Goal: Information Seeking & Learning: Learn about a topic

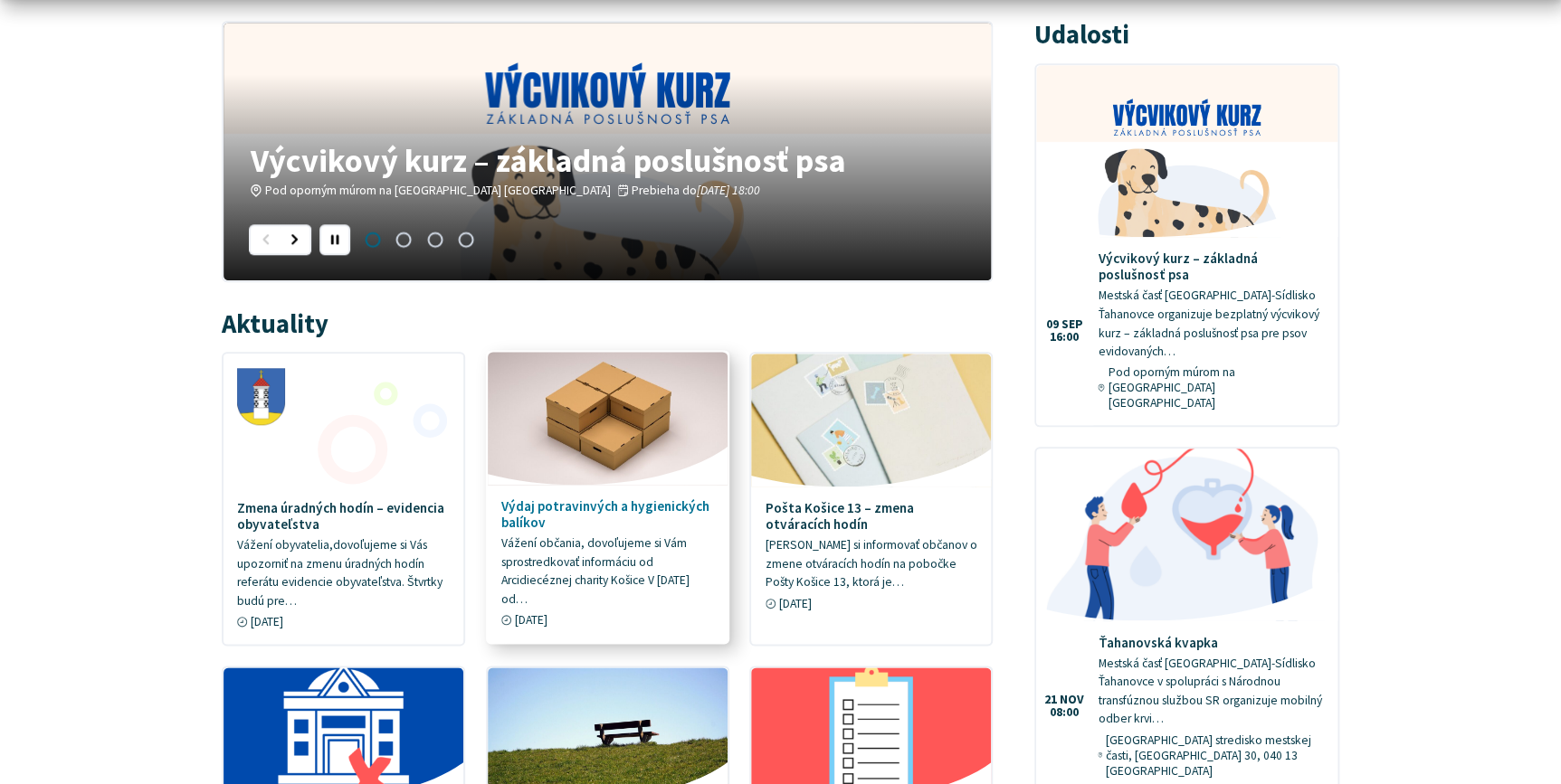
scroll to position [823, 0]
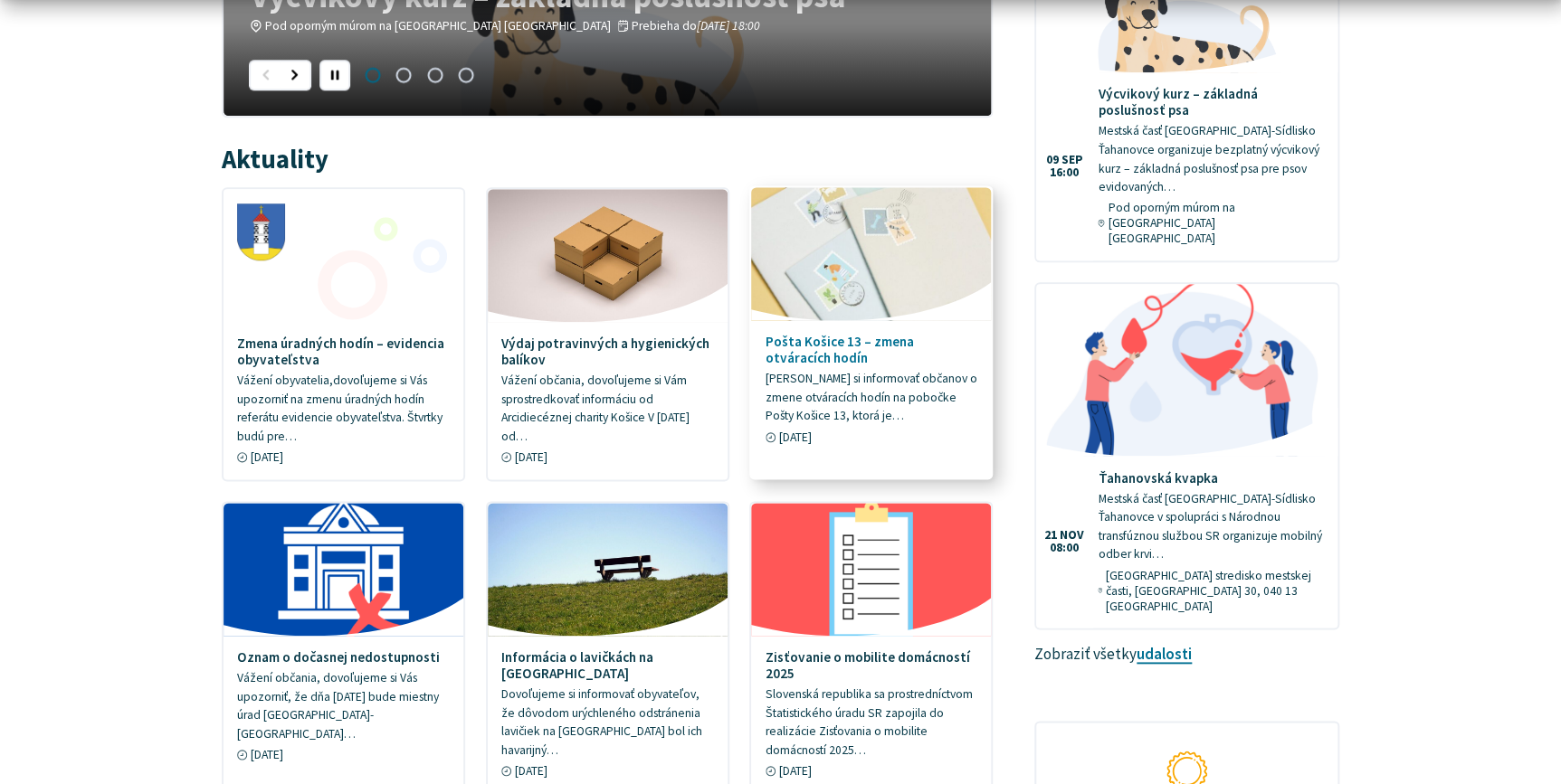
click at [897, 382] on p "Dovoľujeme si informovať občanov o zmene otváracích hodín na pobočke Pošty Koši…" at bounding box center [872, 398] width 213 height 56
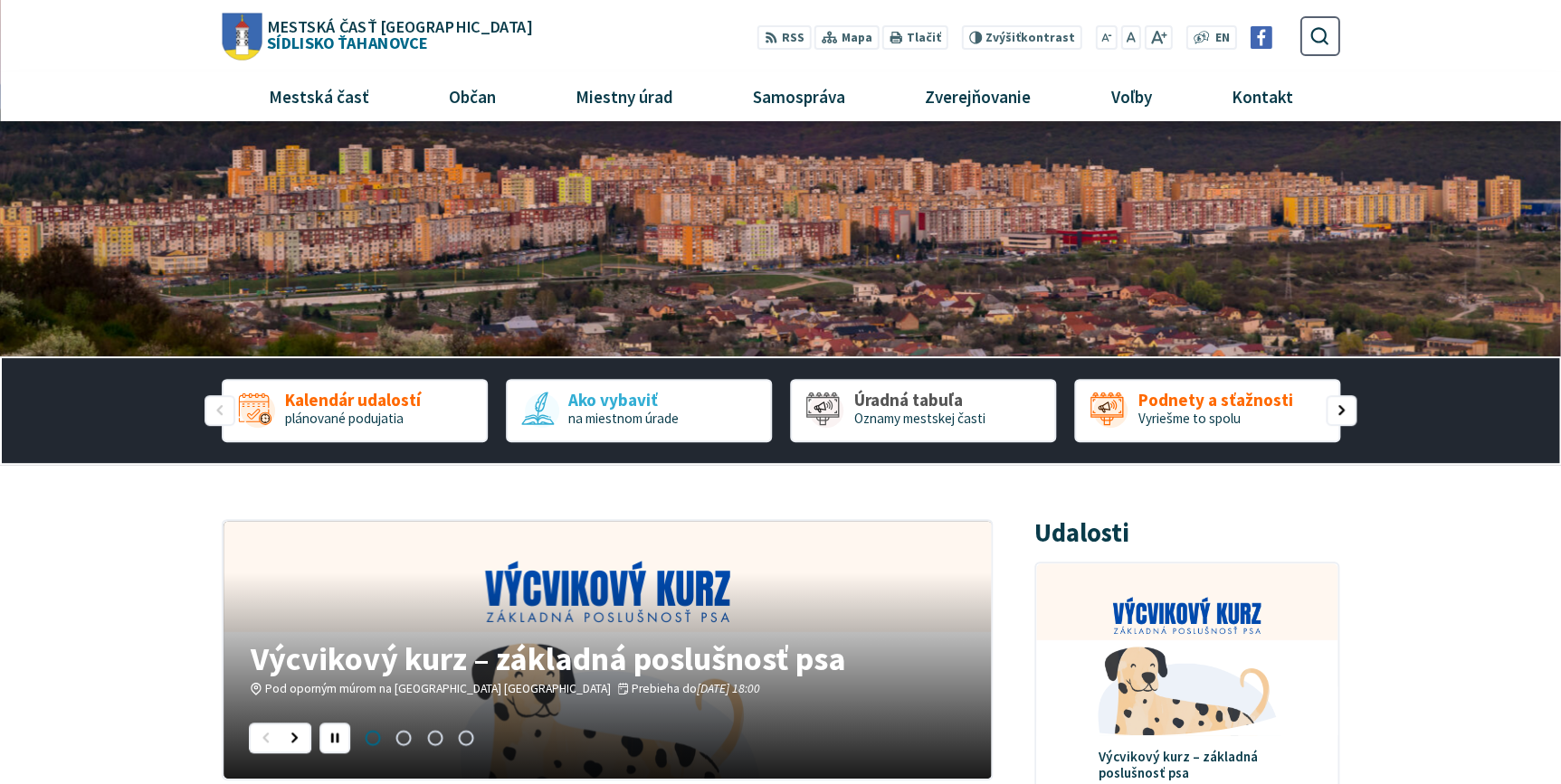
scroll to position [79, 0]
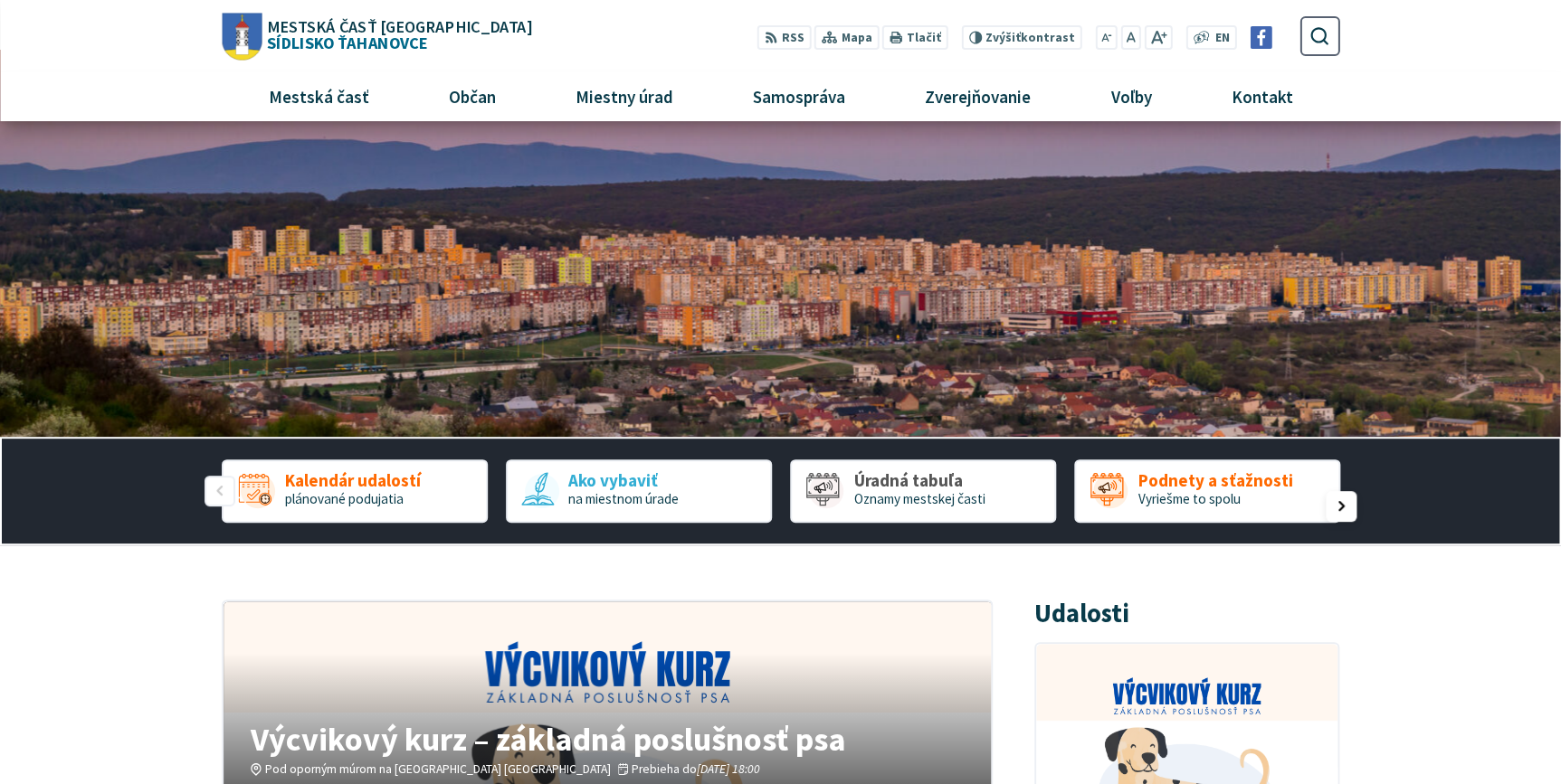
click at [1337, 507] on div "Nasledujúci slajd" at bounding box center [1341, 506] width 31 height 31
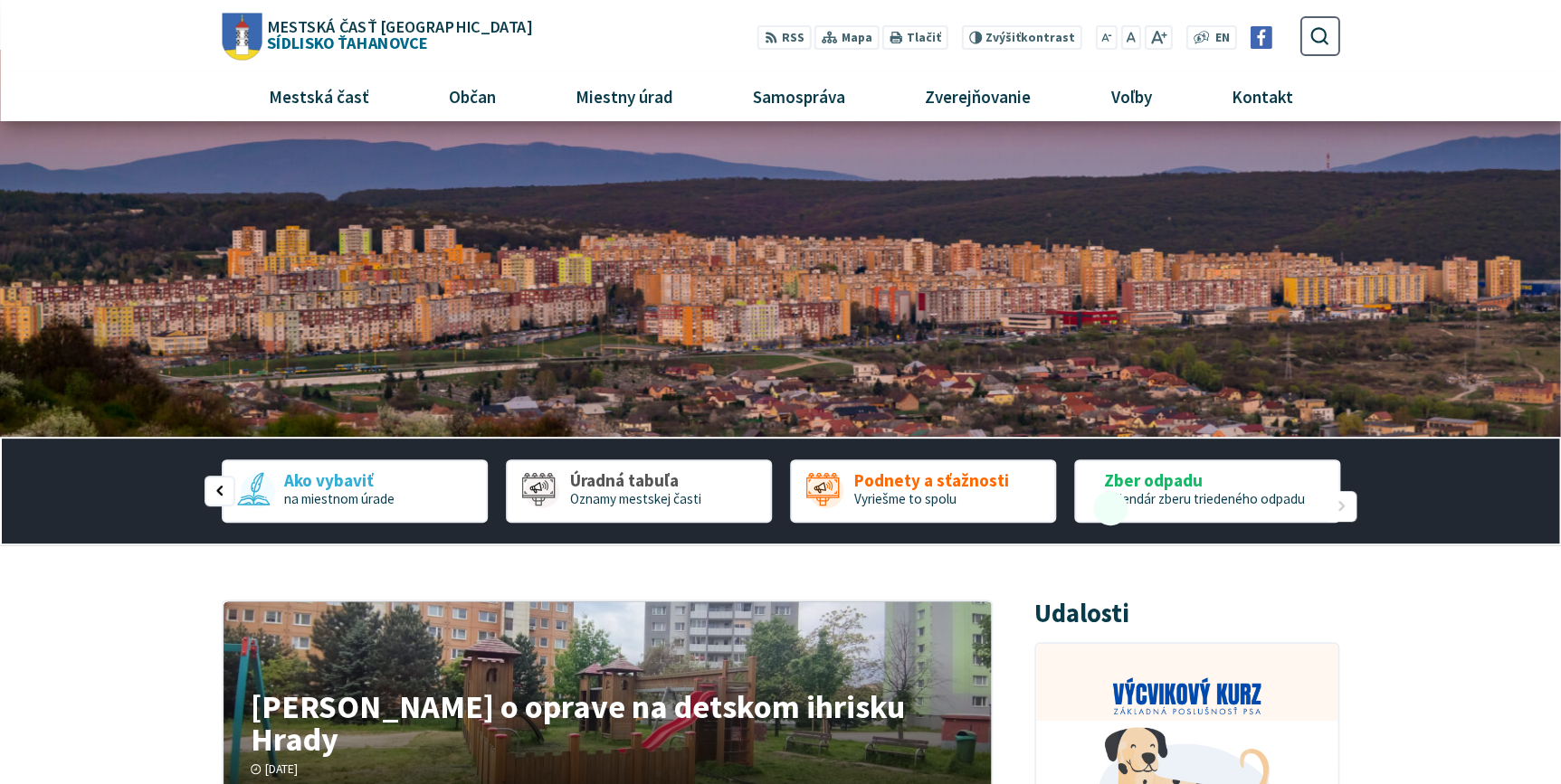
click at [1346, 507] on div "Nasledujúci slajd" at bounding box center [1341, 506] width 31 height 31
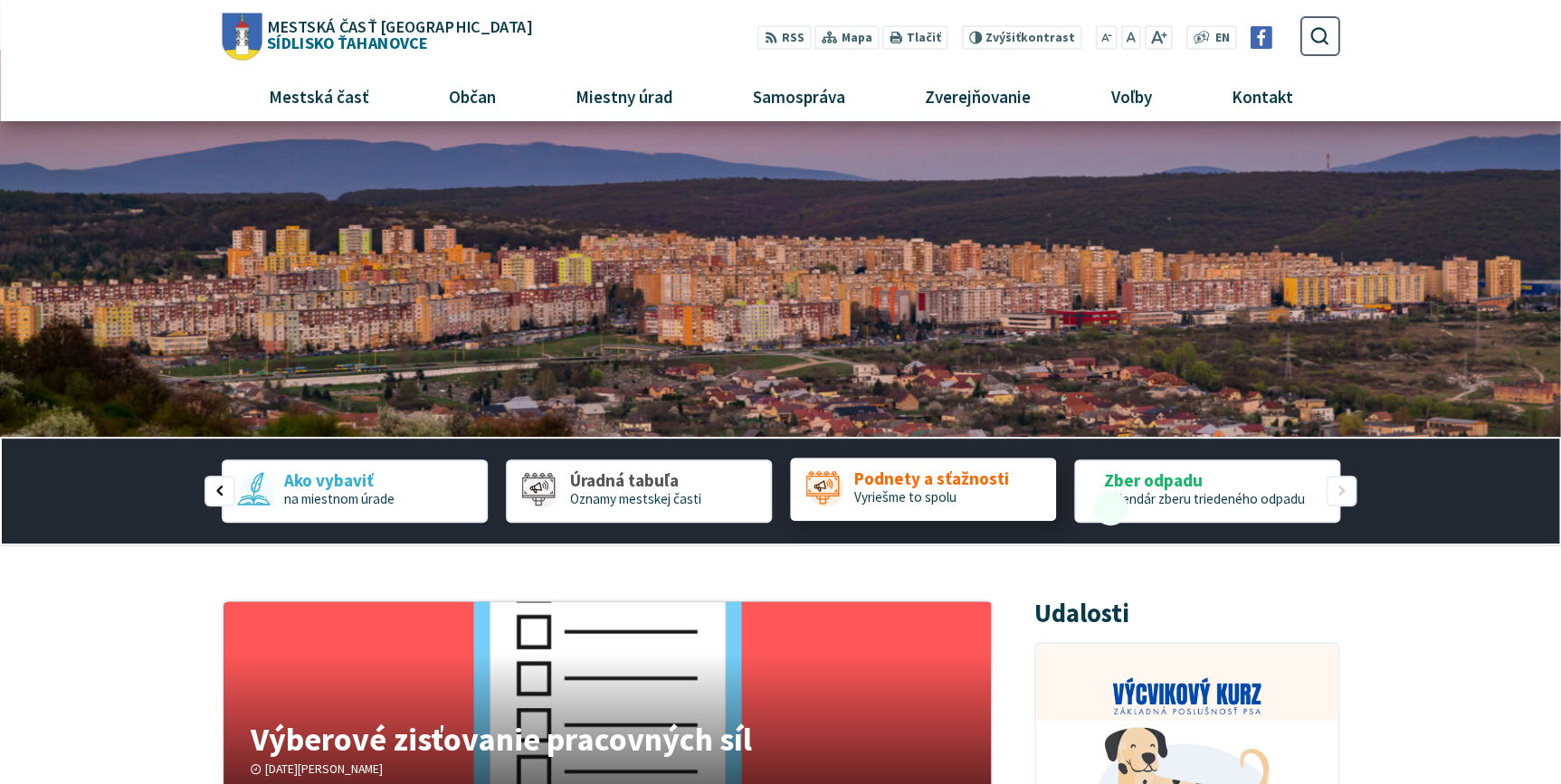
click at [819, 481] on icon "4 / 5" at bounding box center [822, 487] width 34 height 34
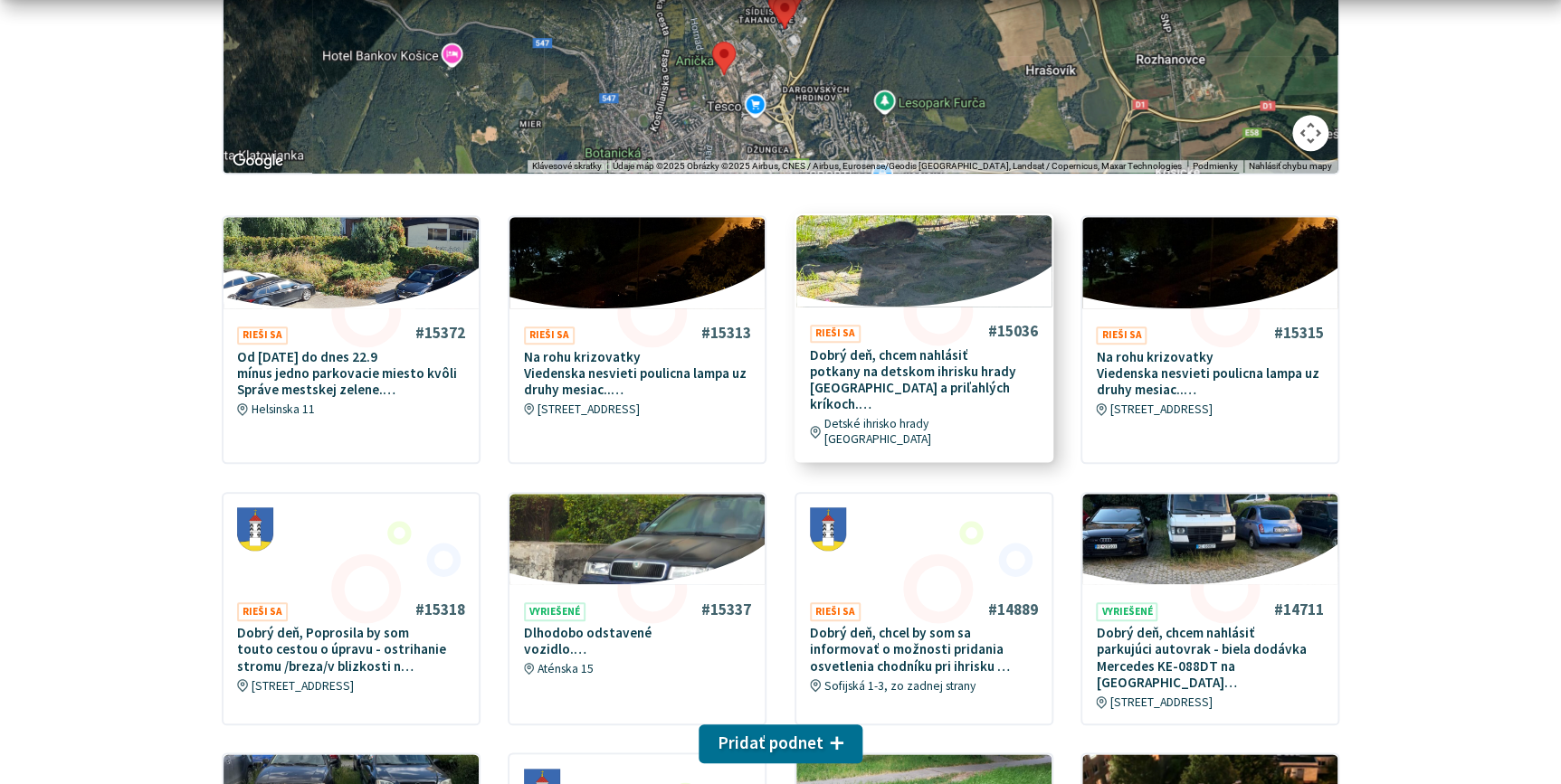
scroll to position [575, 0]
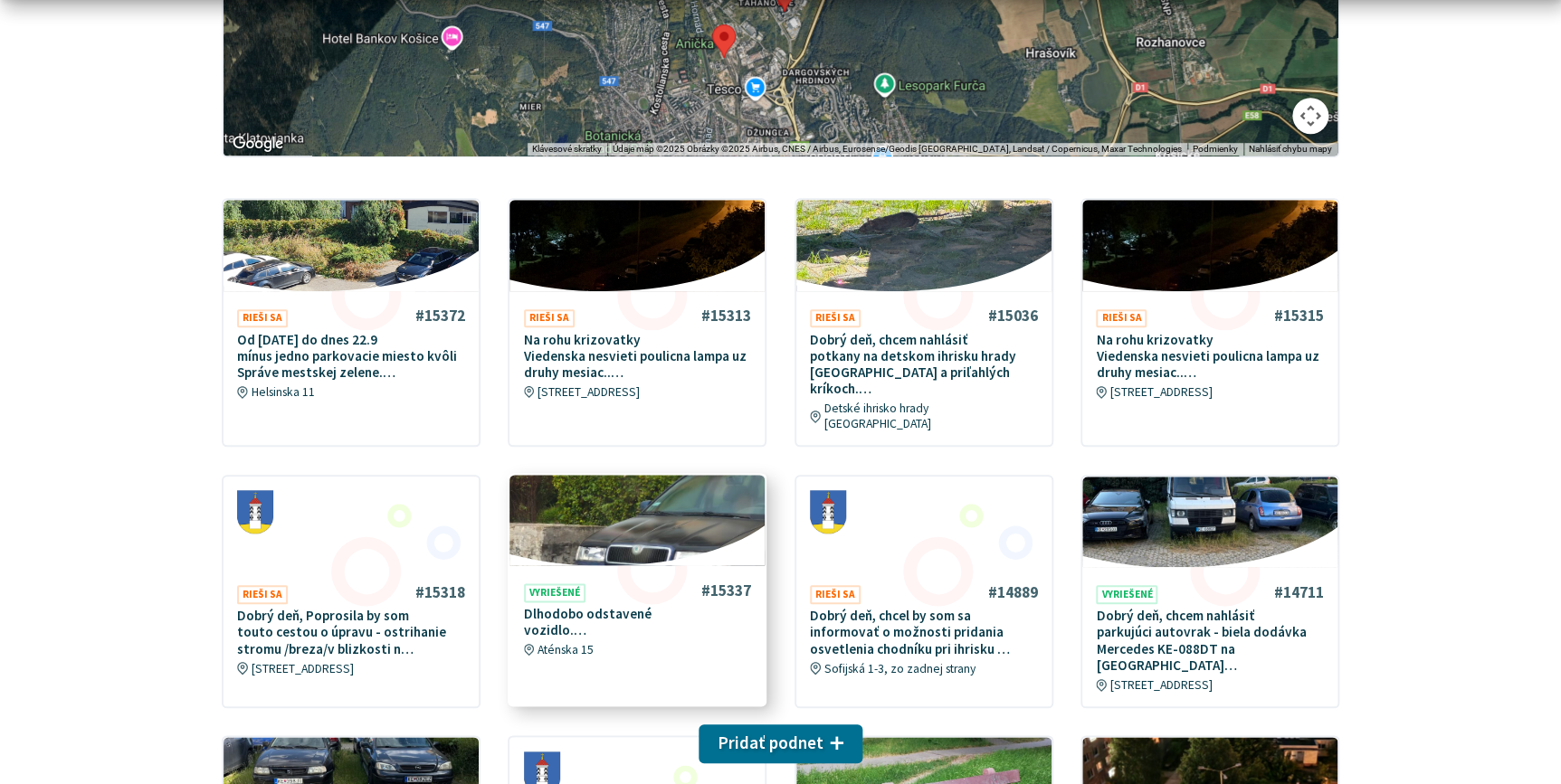
click at [579, 570] on link "#15337 Vyriešené Dlhodobo odstavené vozidlo.… Aténska 15" at bounding box center [637, 573] width 255 height 197
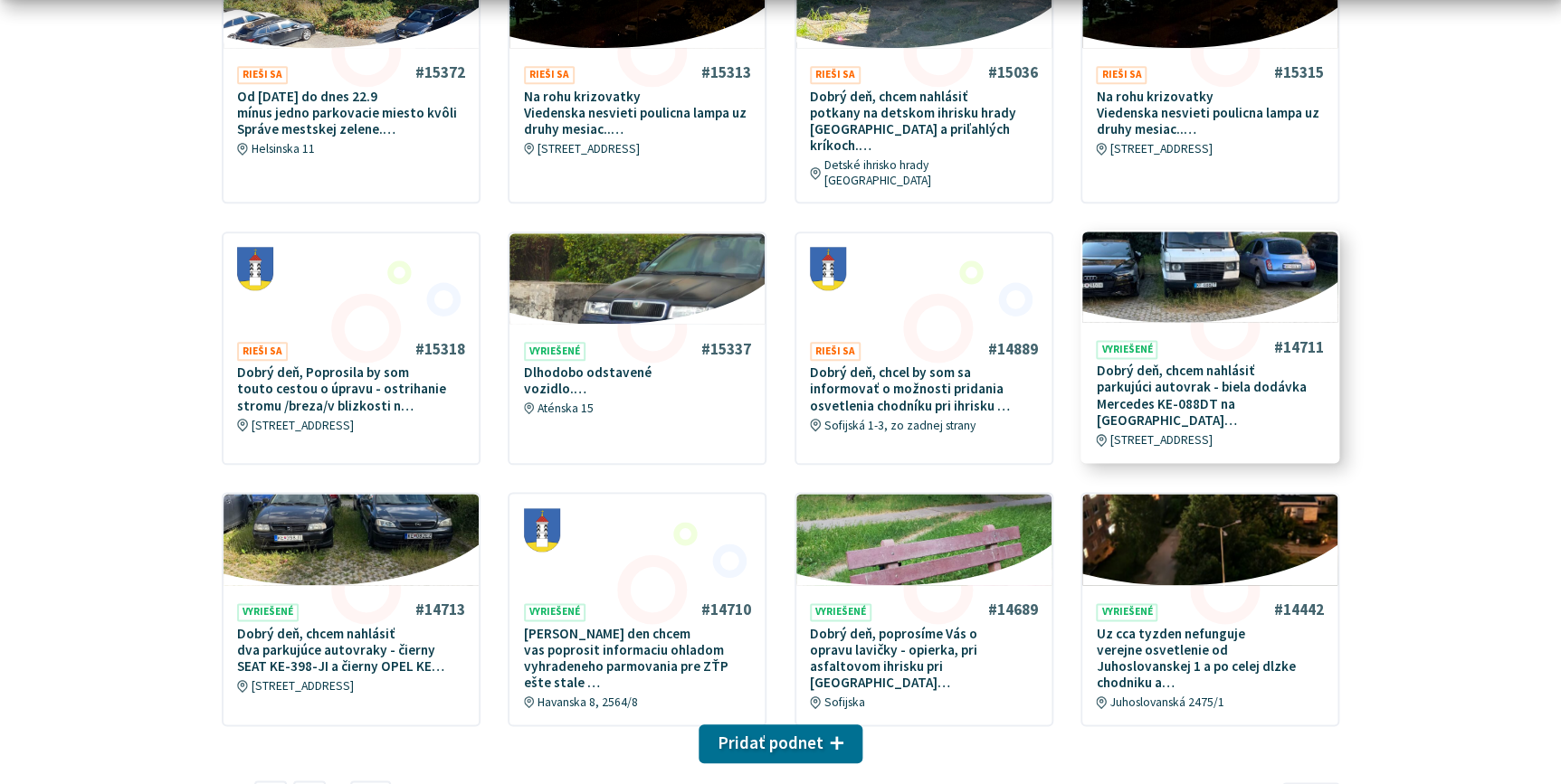
scroll to position [905, 0]
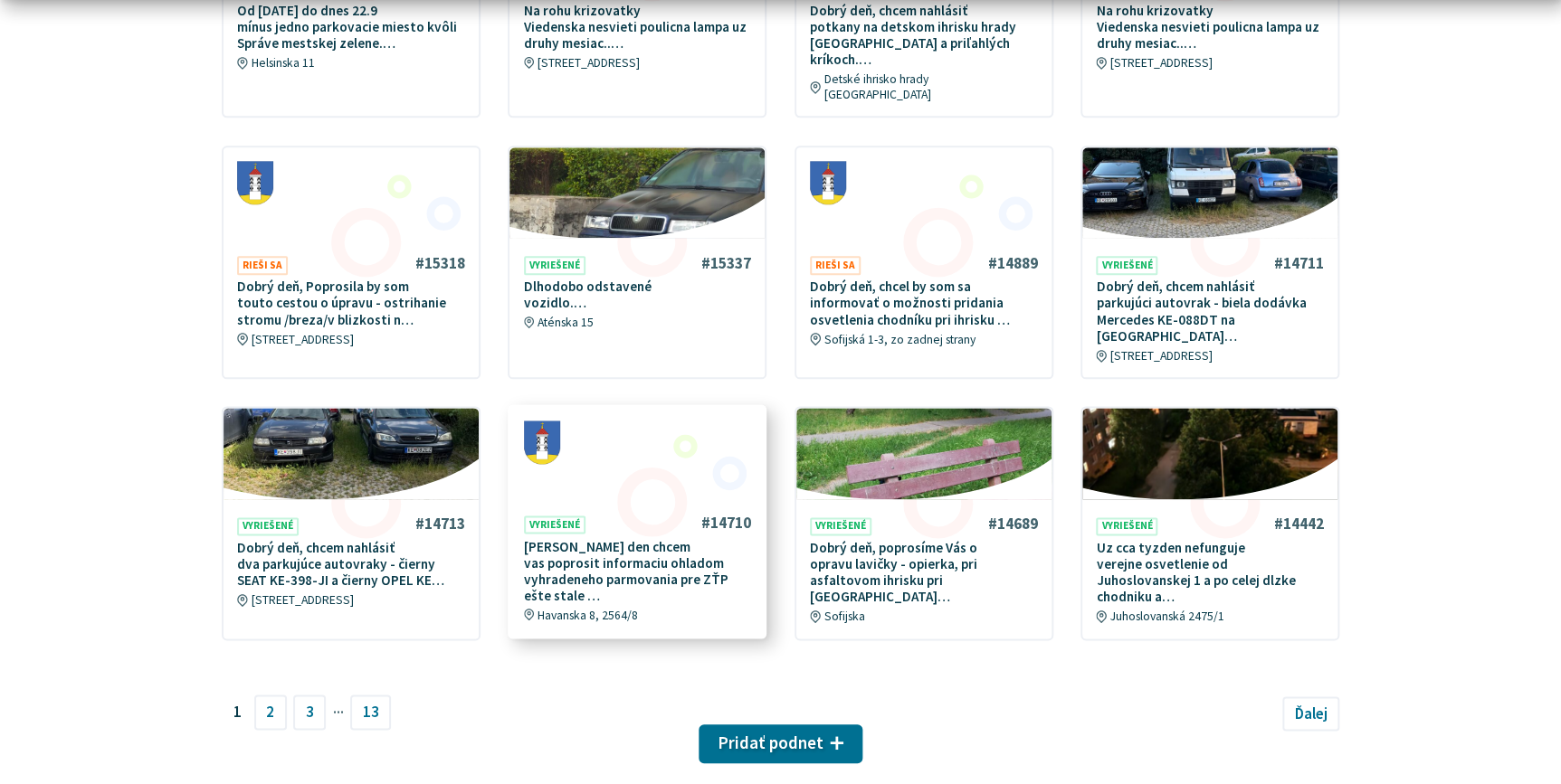
click at [700, 538] on p "Dobry den chcem vas poprosit informaciu ohladom vyhradeneho parmovania pre ZŤP …" at bounding box center [638, 570] width 228 height 66
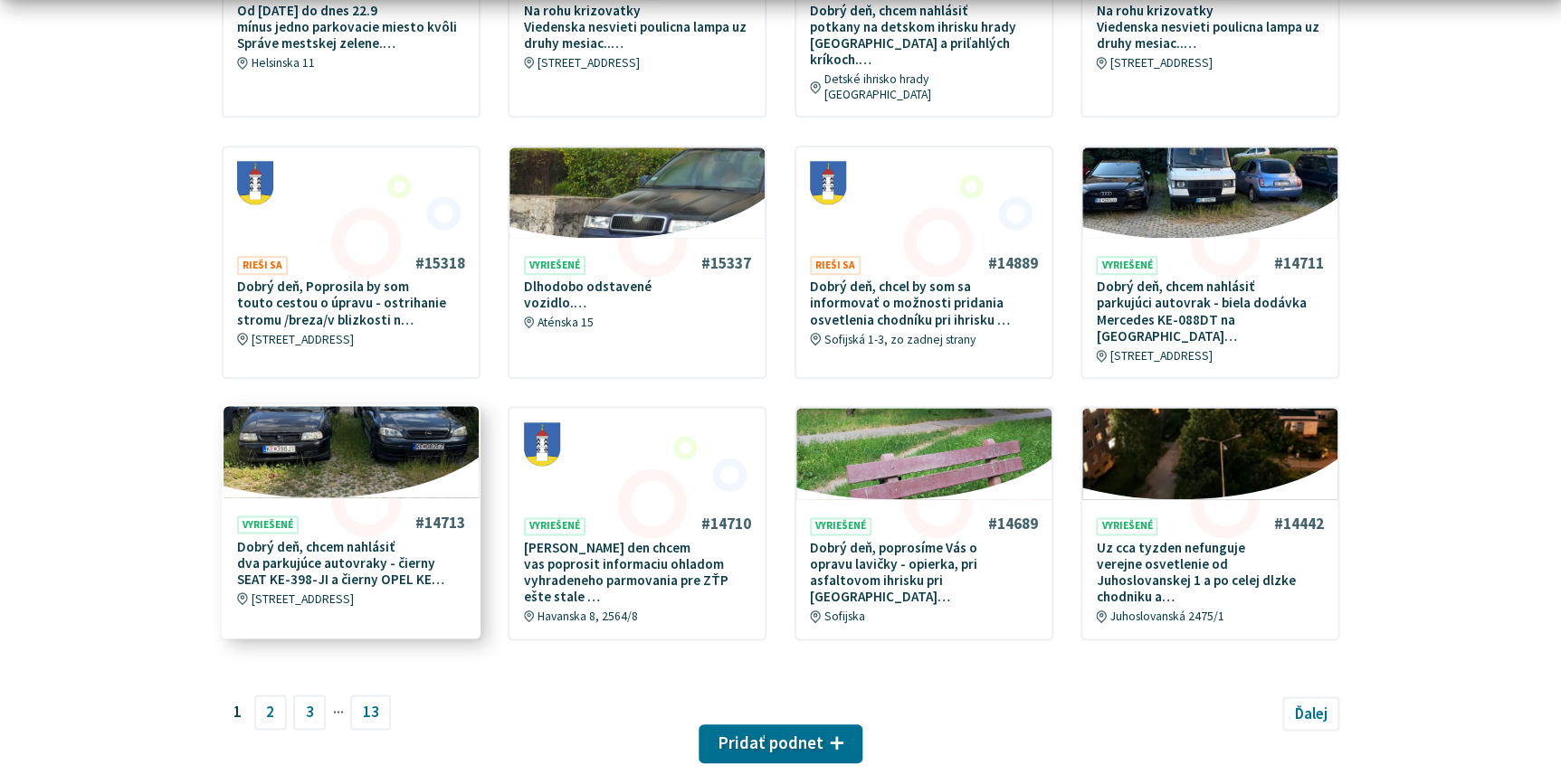
click at [359, 538] on p "Dobrý deň, chcem nahlásiť dva parkujúce autovraky - čierny SEAT KE-398-JI a čie…" at bounding box center [350, 563] width 228 height 50
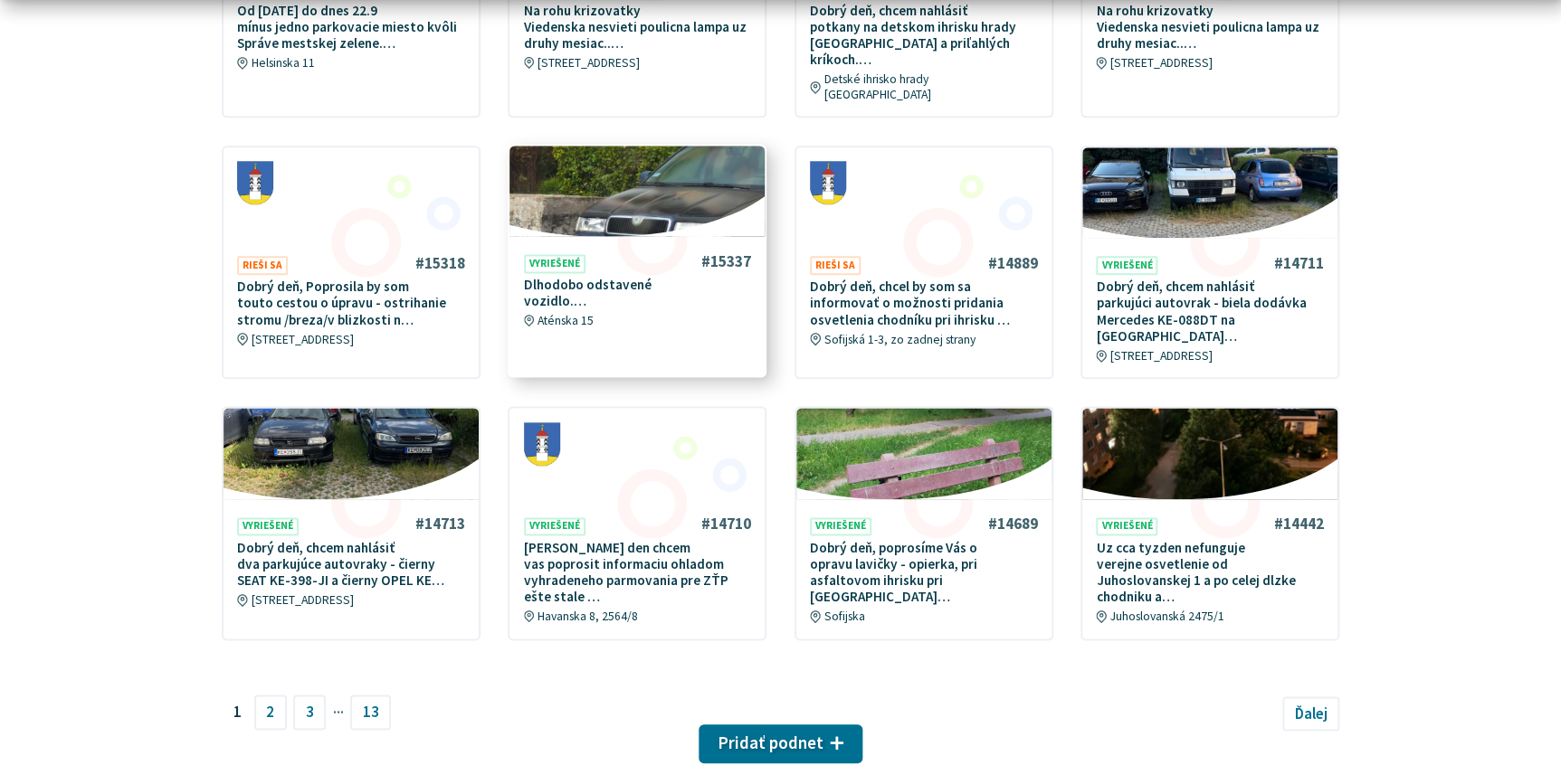
click at [577, 216] on link "#15337 Vyriešené Dlhodobo odstavené vozidlo.… Aténska 15" at bounding box center [637, 244] width 255 height 197
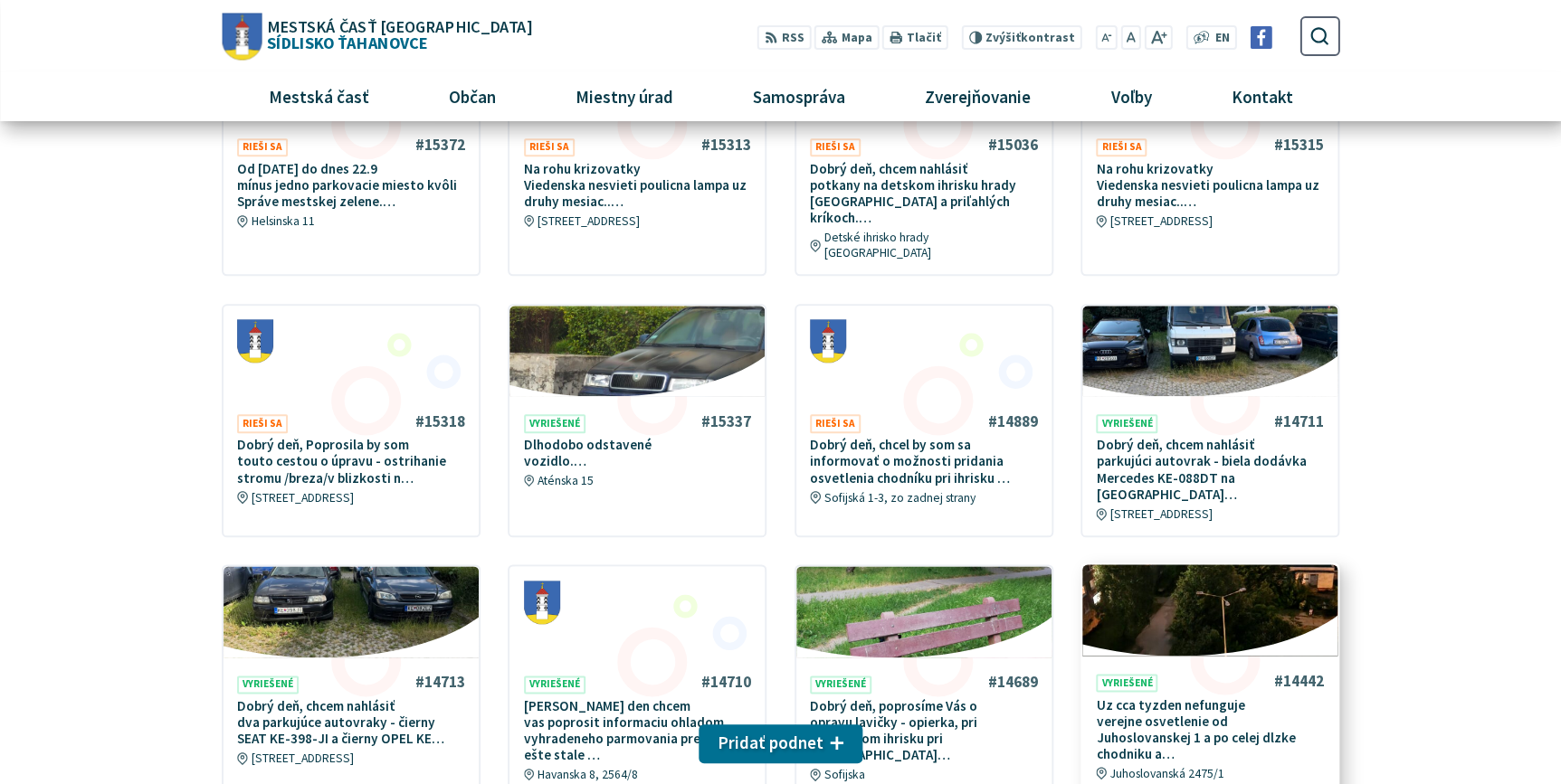
scroll to position [740, 0]
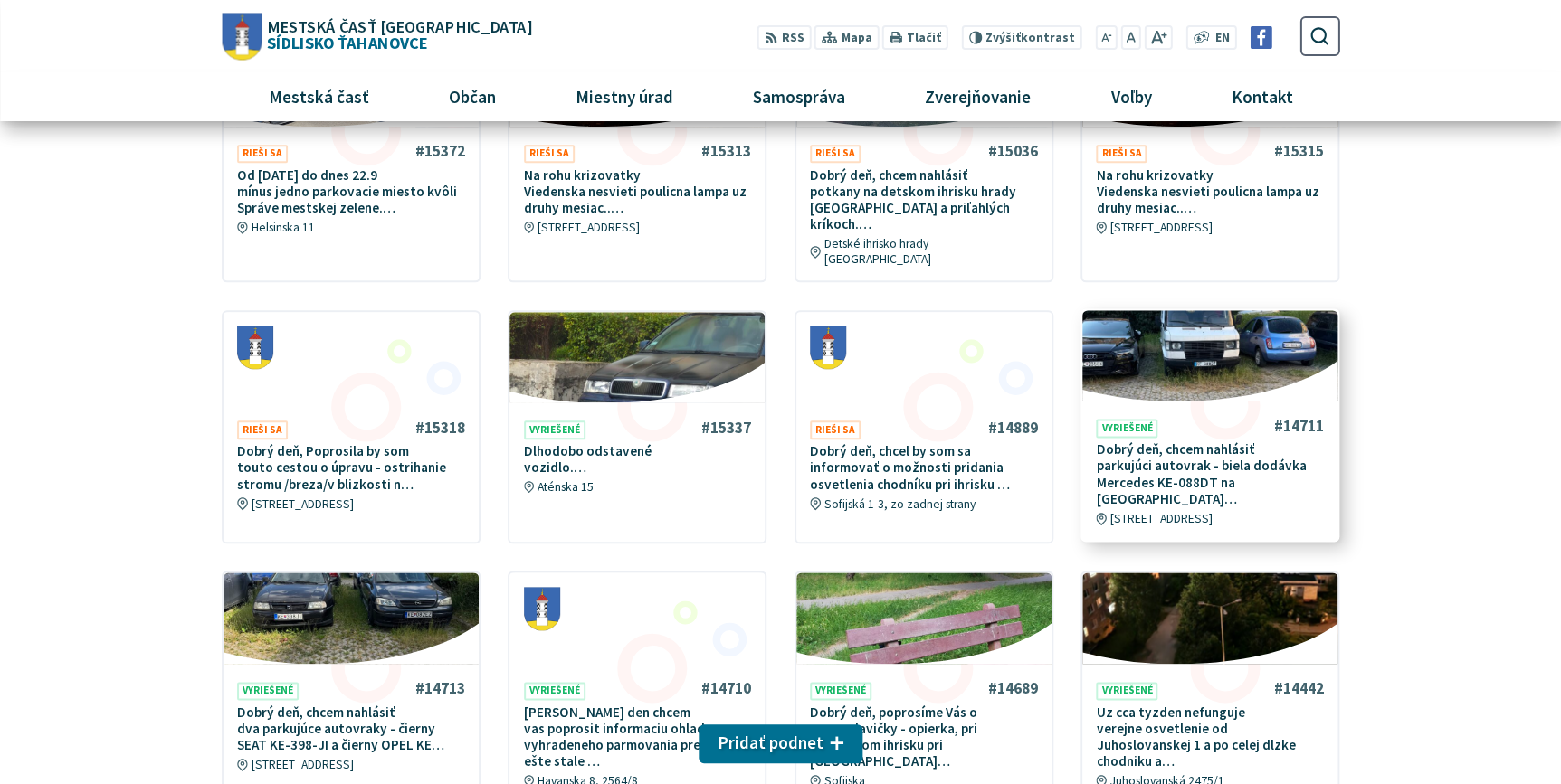
click at [1235, 443] on p "Dobrý deň, chcem nahlásiť parkujúci autovrak - biela dodávka Mercedes KE-088DT …" at bounding box center [1210, 474] width 228 height 66
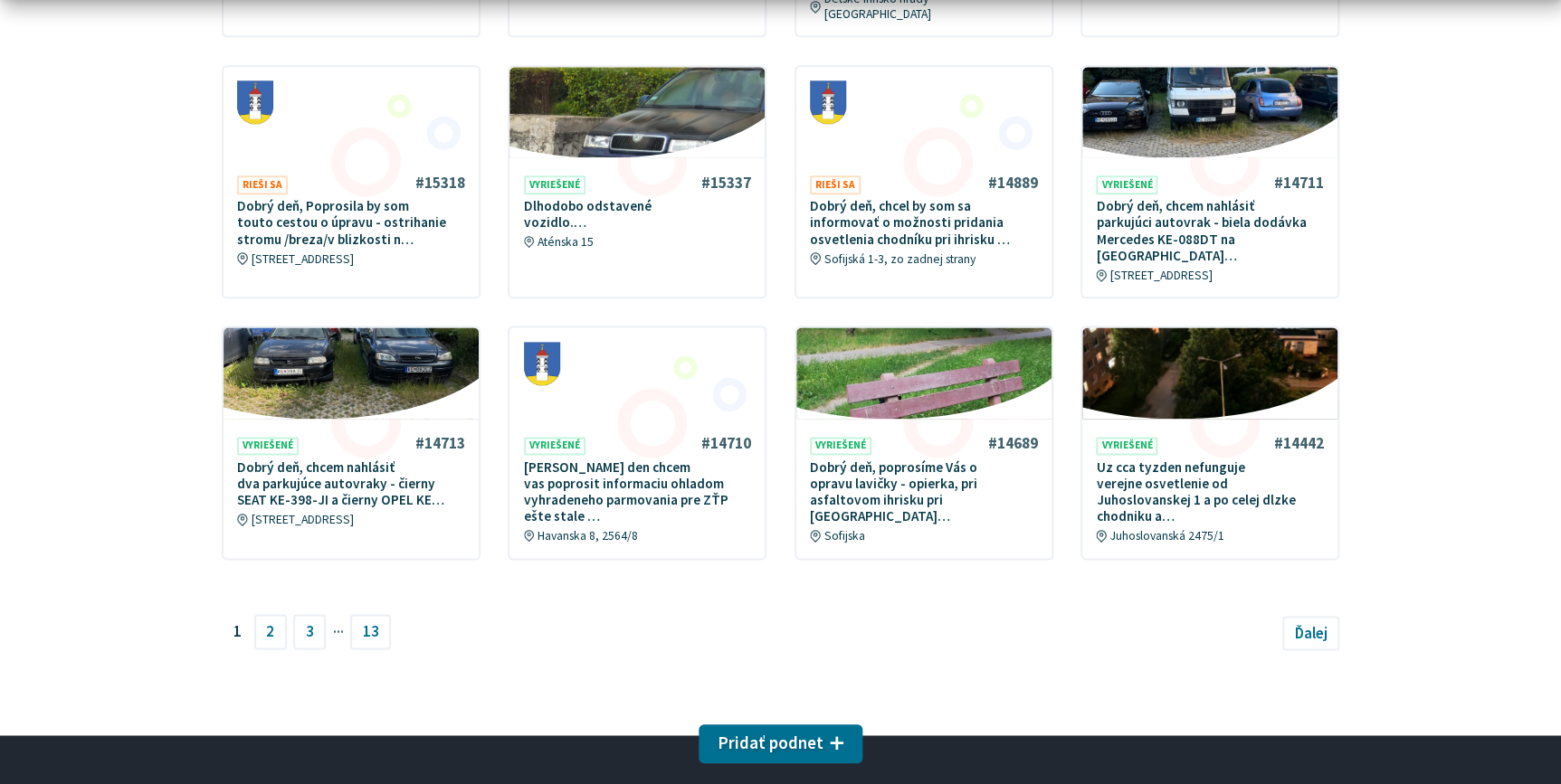
scroll to position [986, 0]
click at [270, 612] on link "2" at bounding box center [270, 629] width 32 height 34
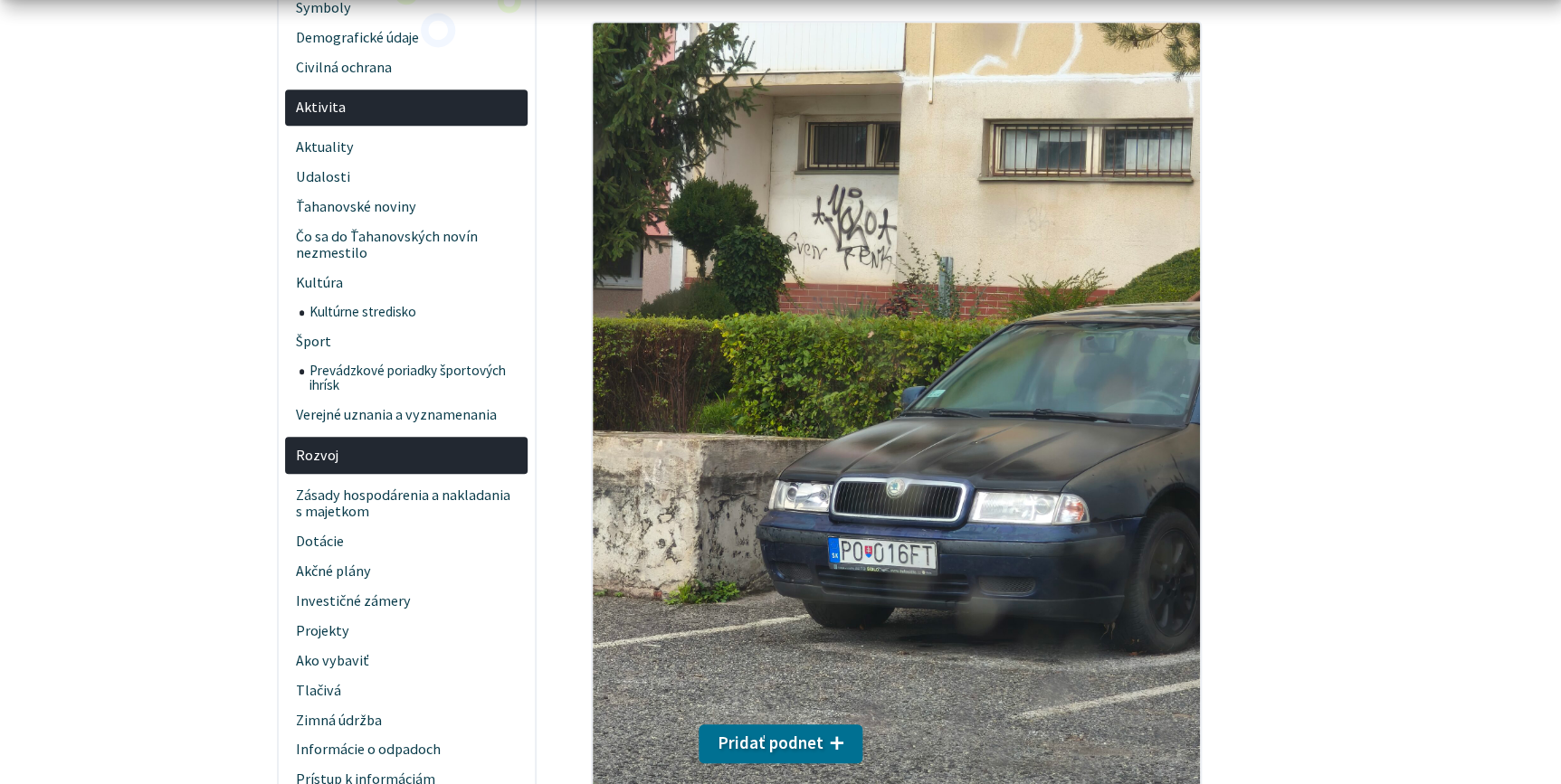
scroll to position [575, 0]
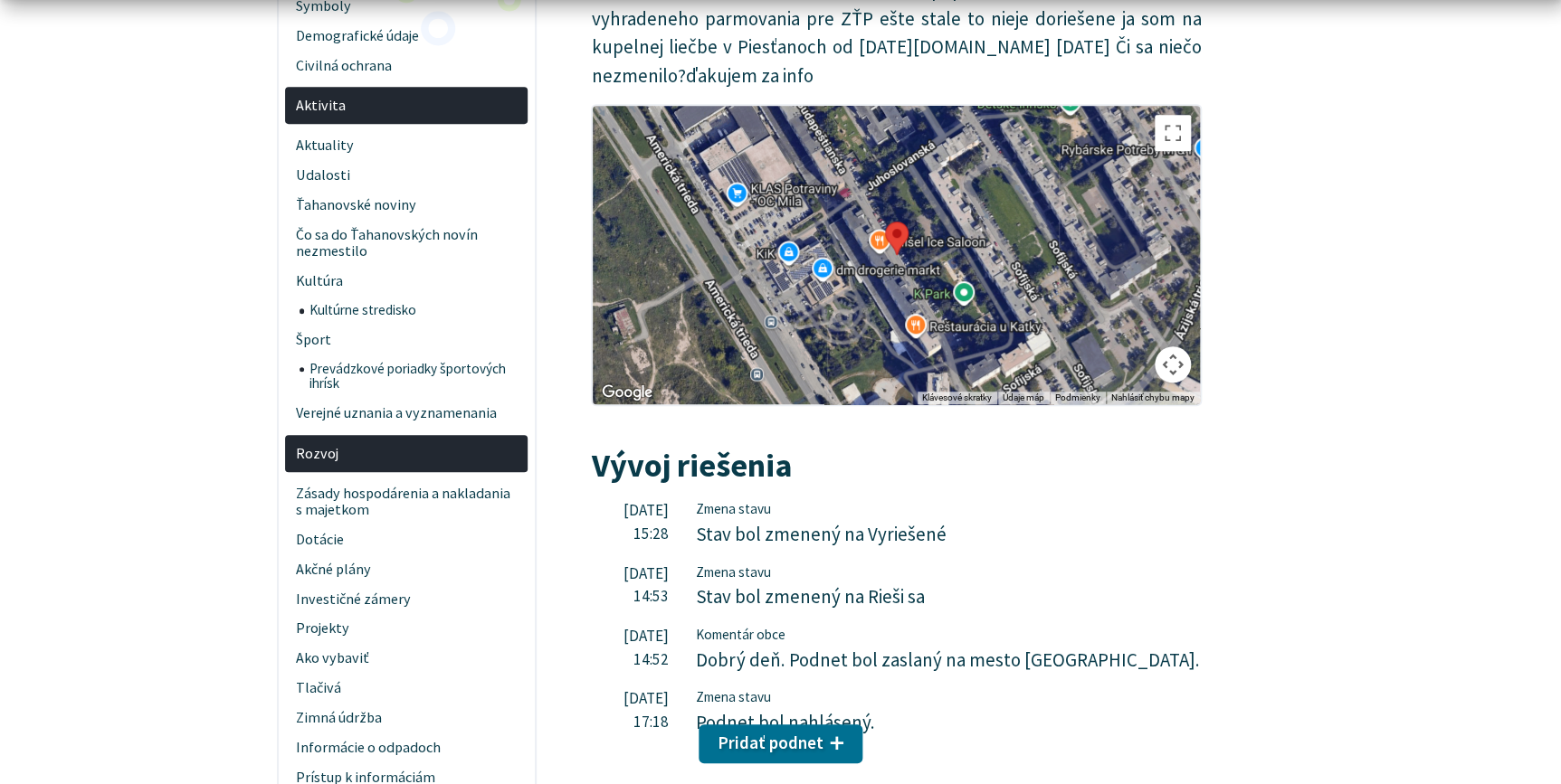
scroll to position [493, 0]
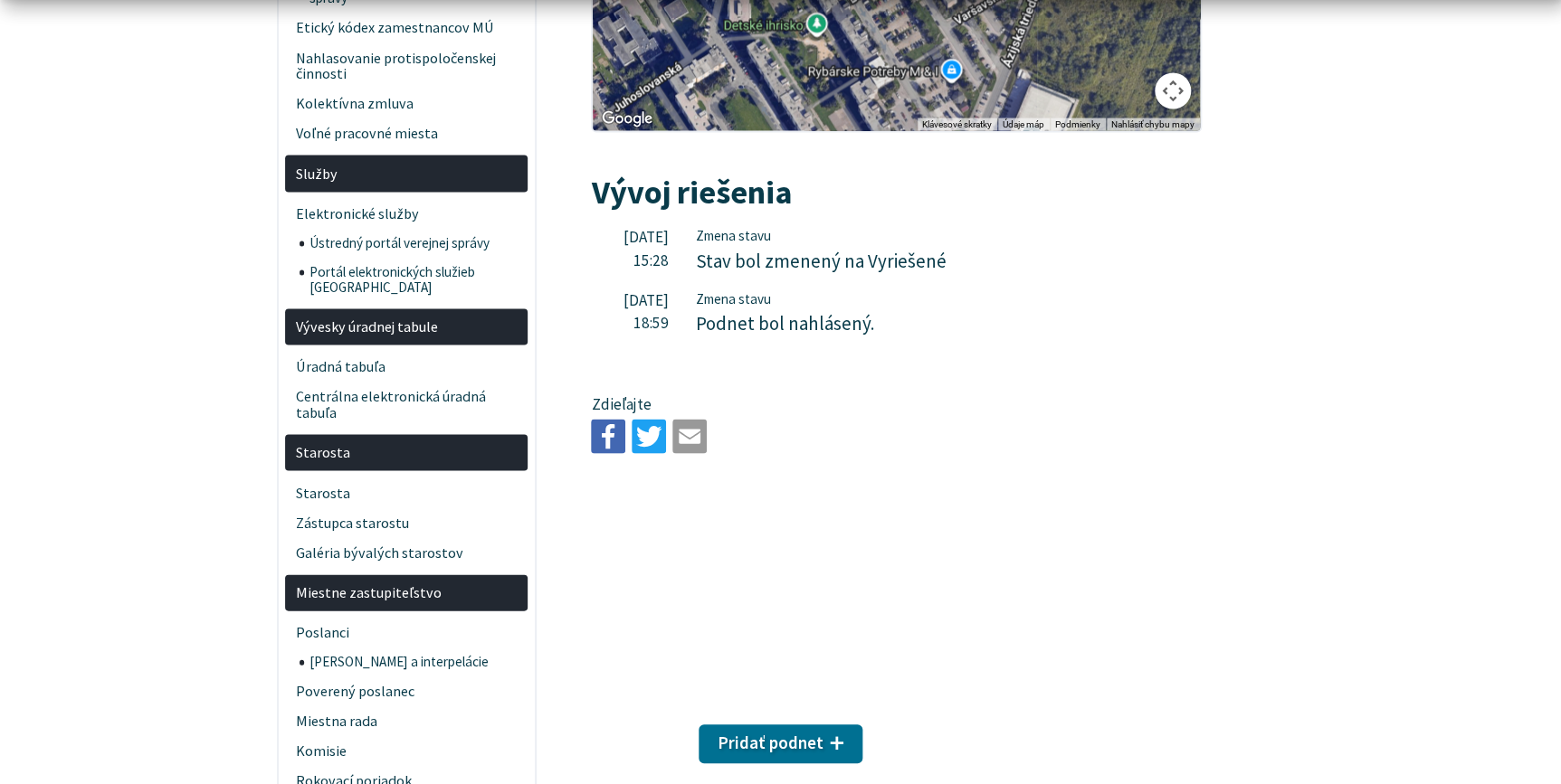
scroll to position [1727, 0]
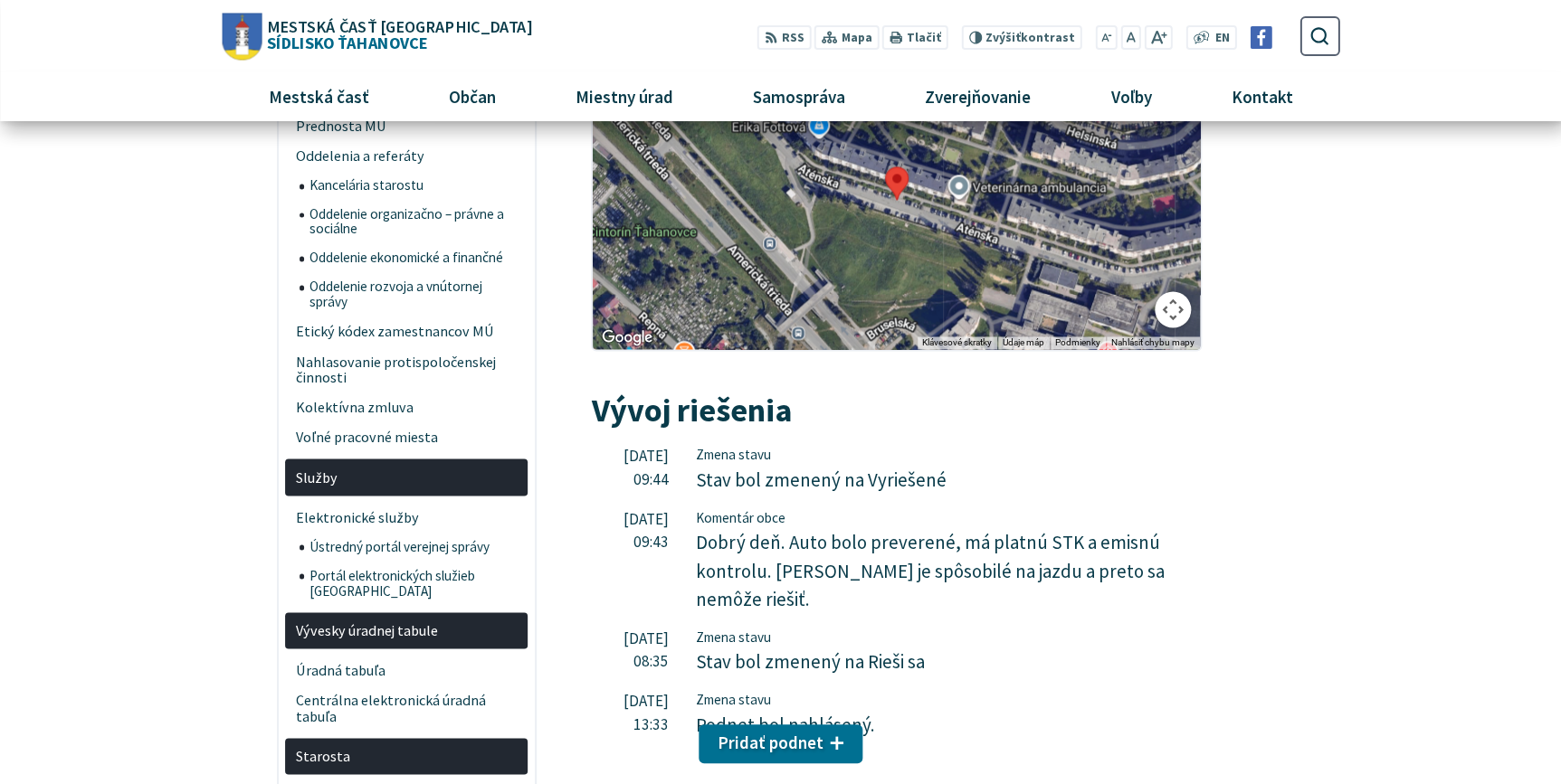
scroll to position [1398, 0]
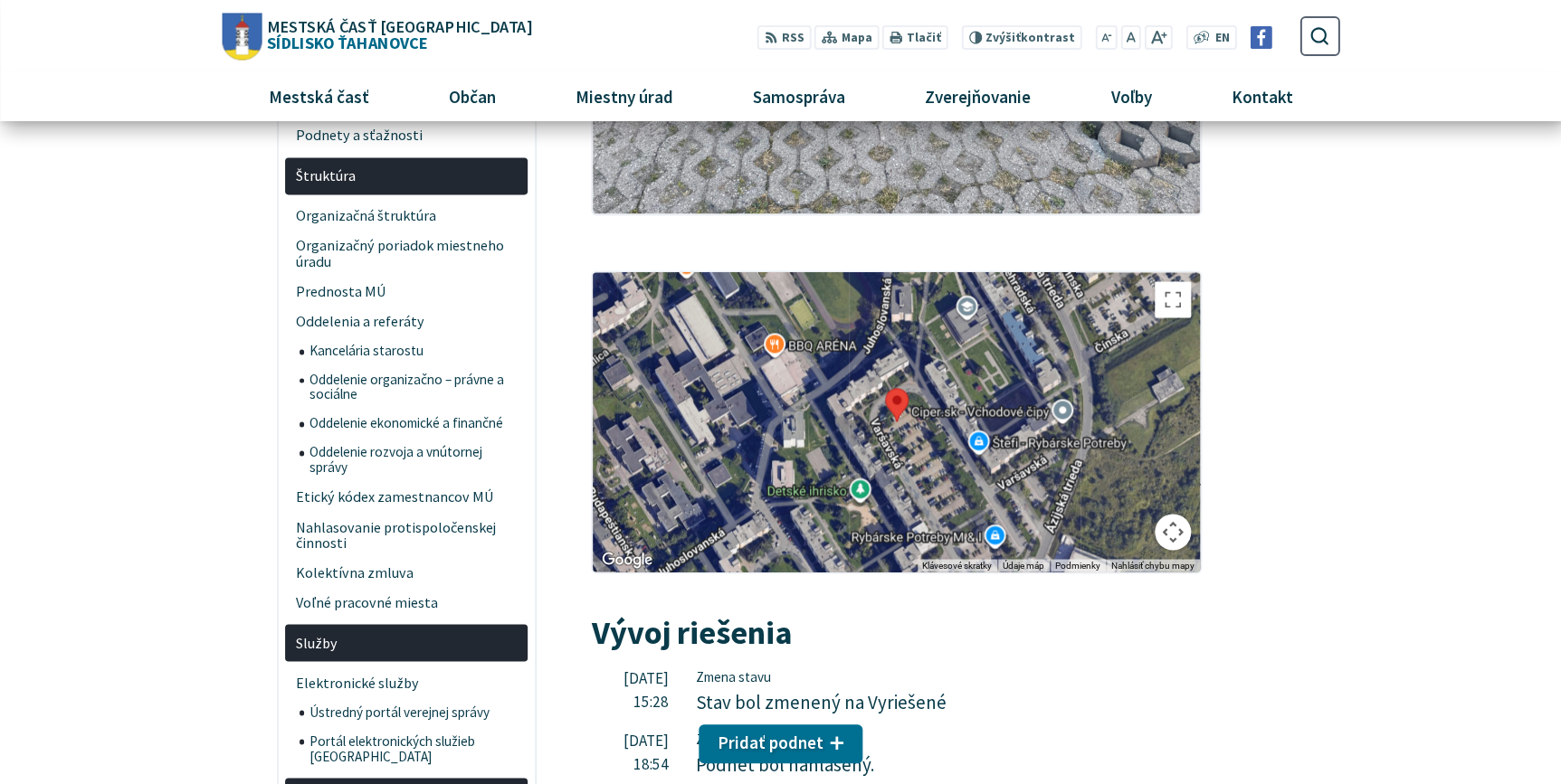
scroll to position [1151, 0]
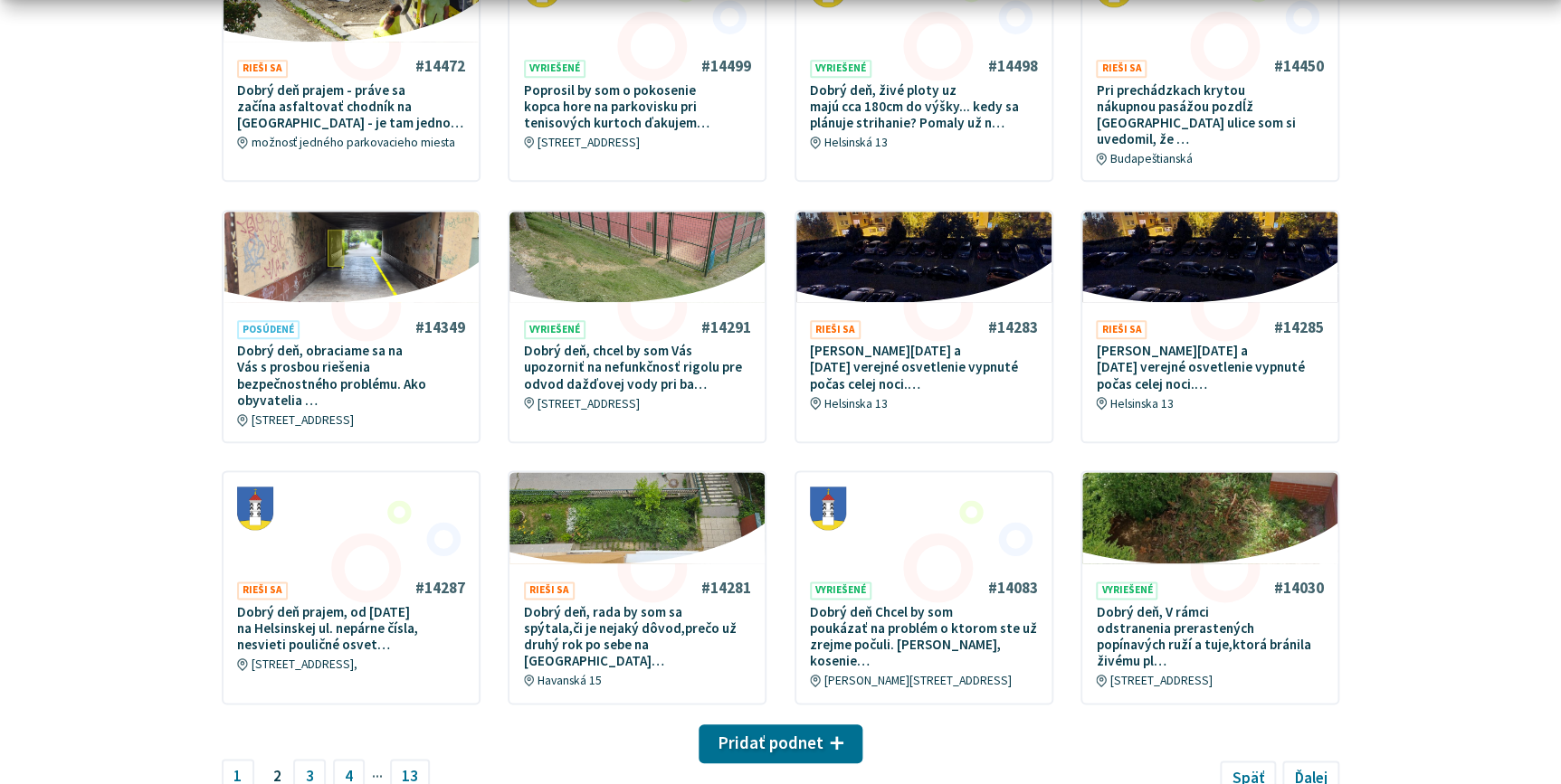
scroll to position [905, 0]
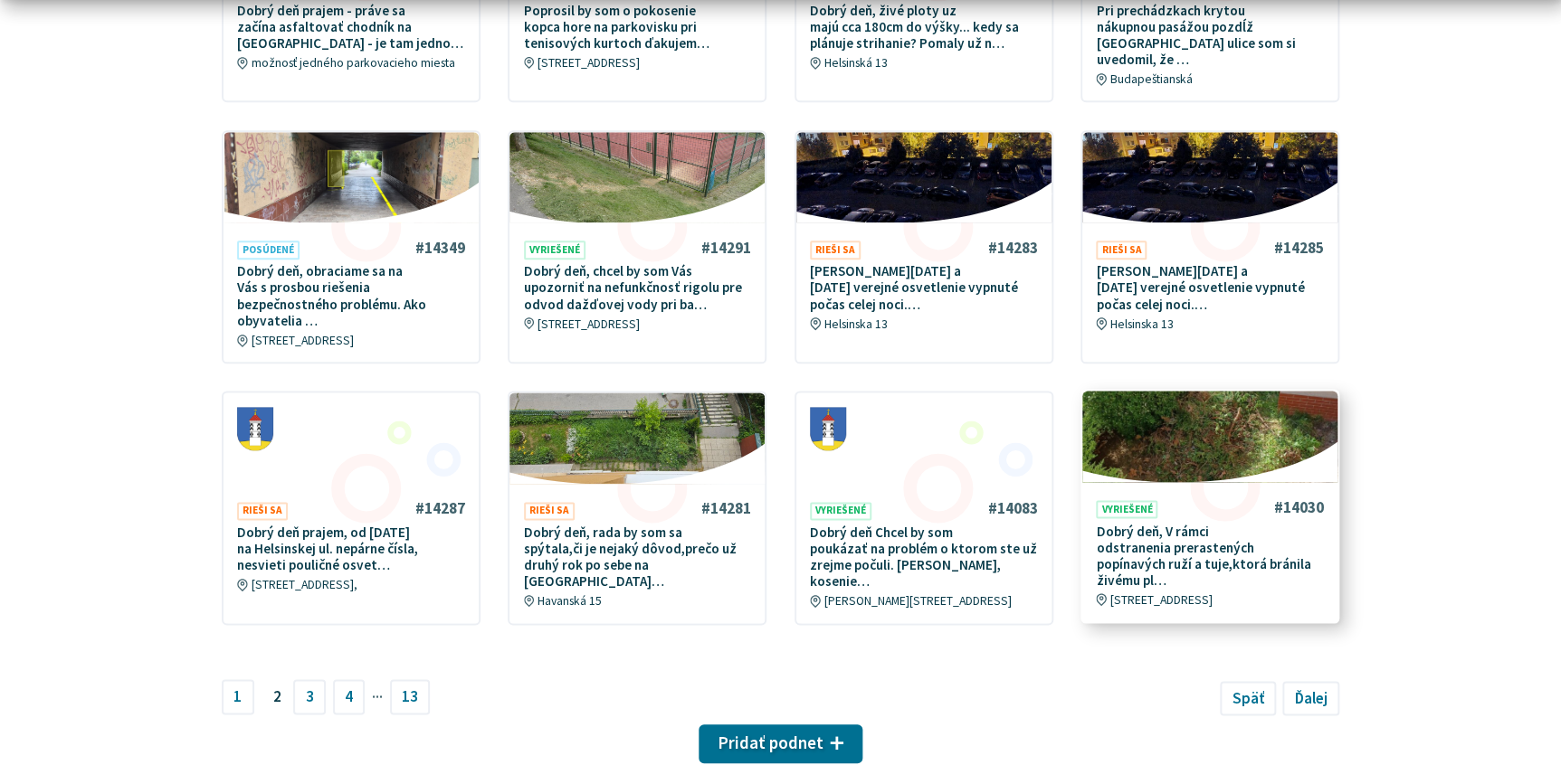
click at [1244, 543] on p "Dobrý deň, V rámci odstranenia prerastených popínavých ruží a tuje,ktorá bránil…" at bounding box center [1210, 556] width 228 height 66
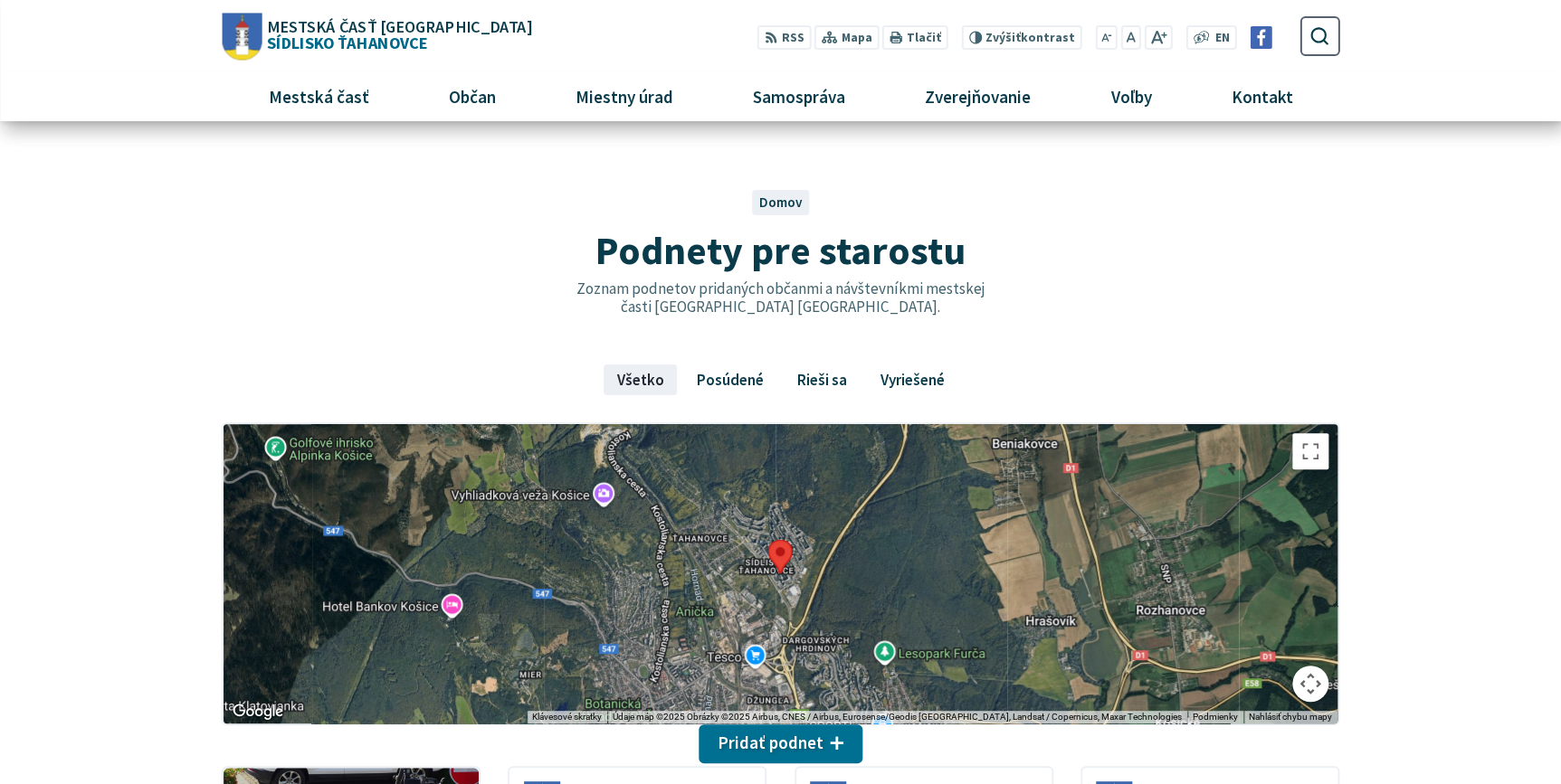
scroll to position [0, 0]
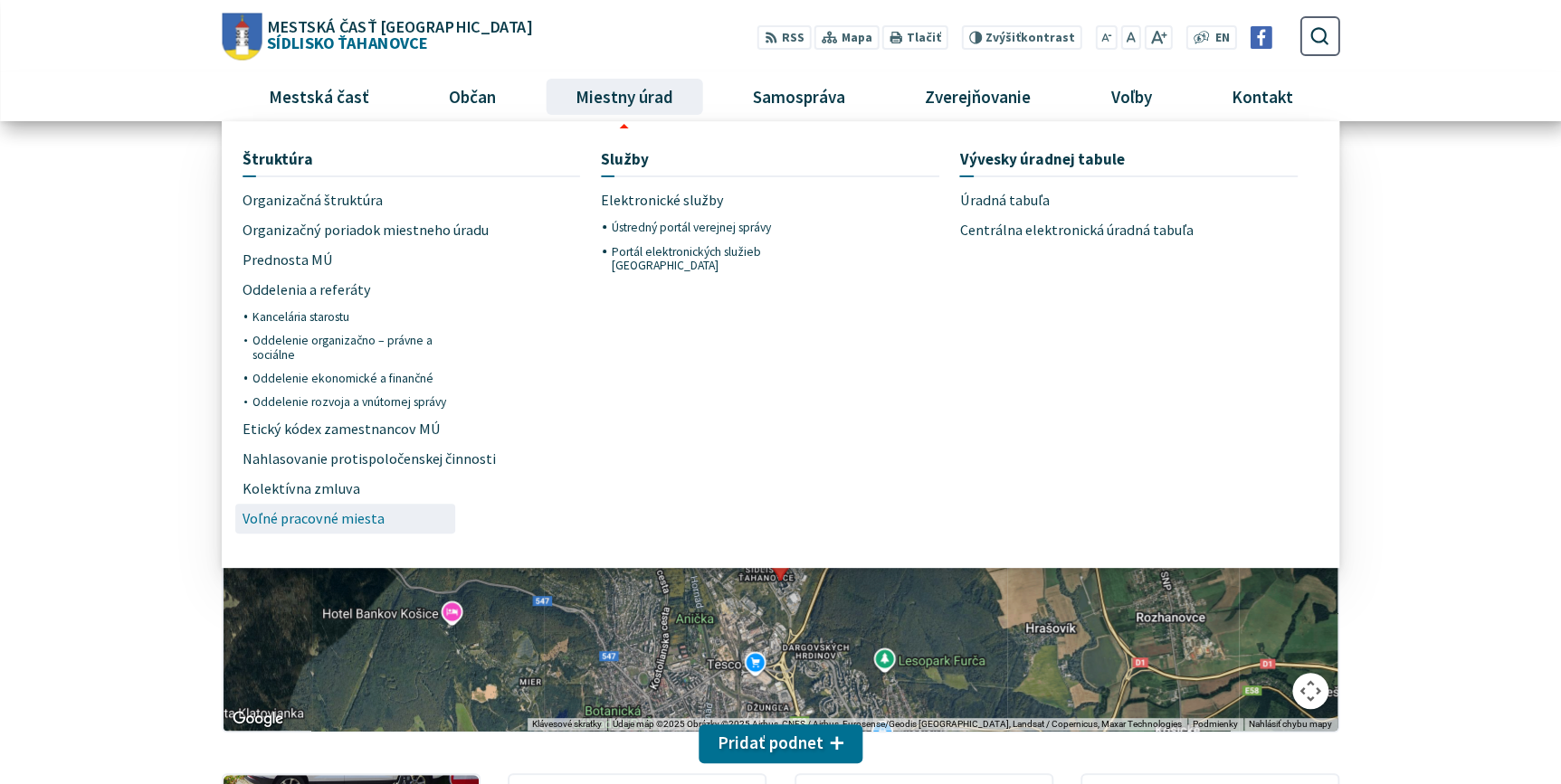
click at [357, 515] on span "Voľné pracovné miesta" at bounding box center [313, 519] width 142 height 30
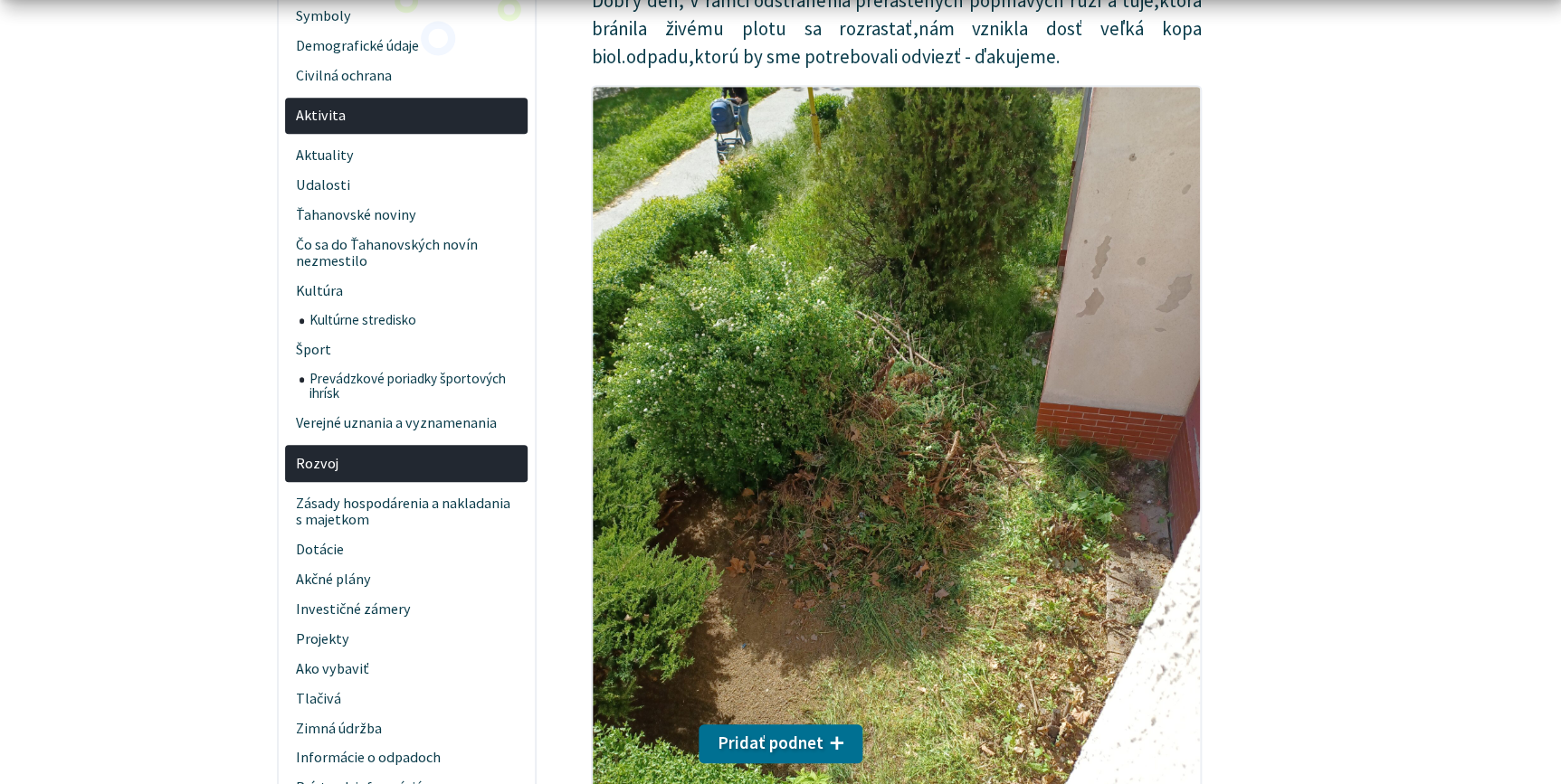
scroll to position [657, 0]
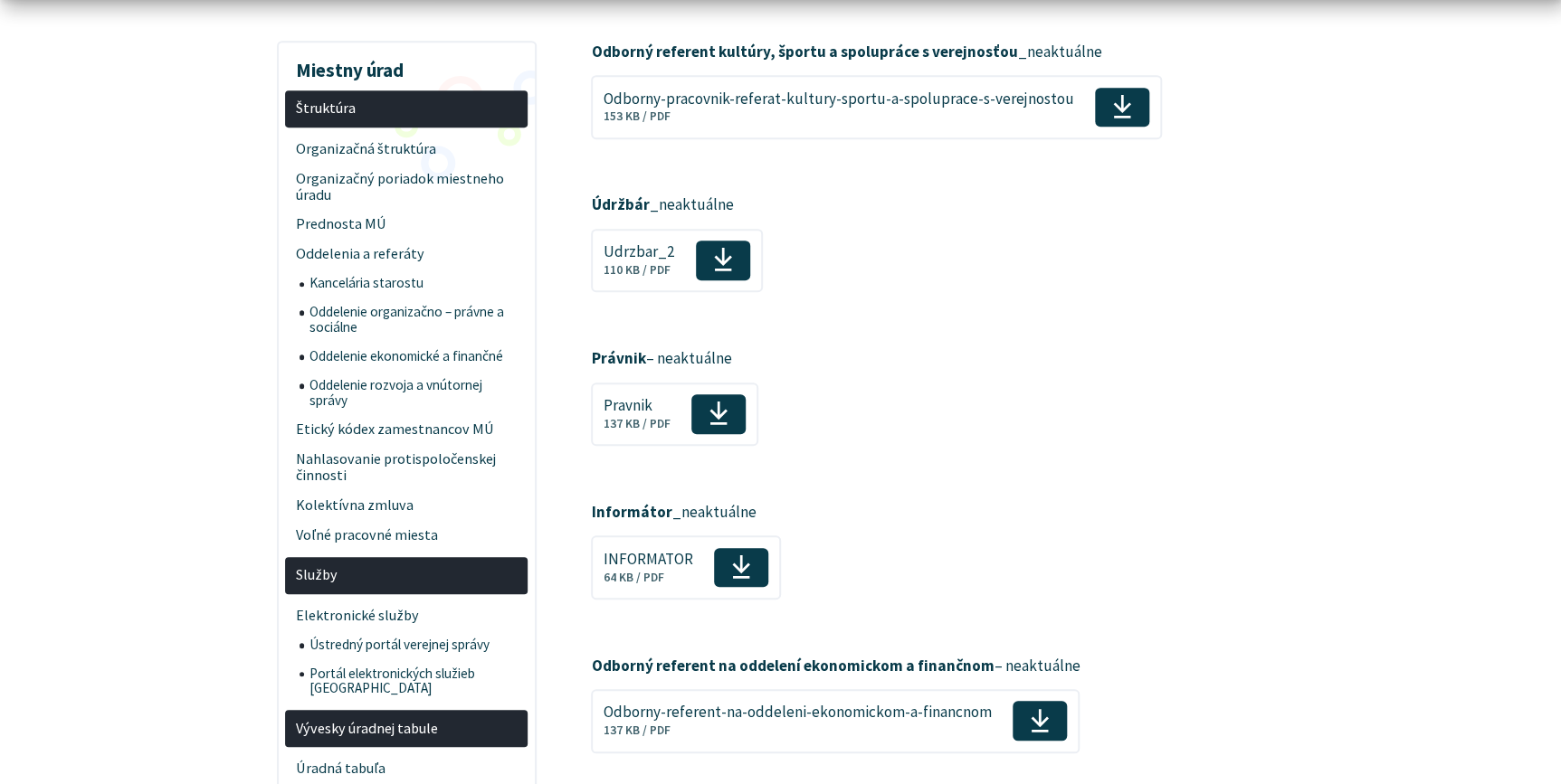
scroll to position [410, 0]
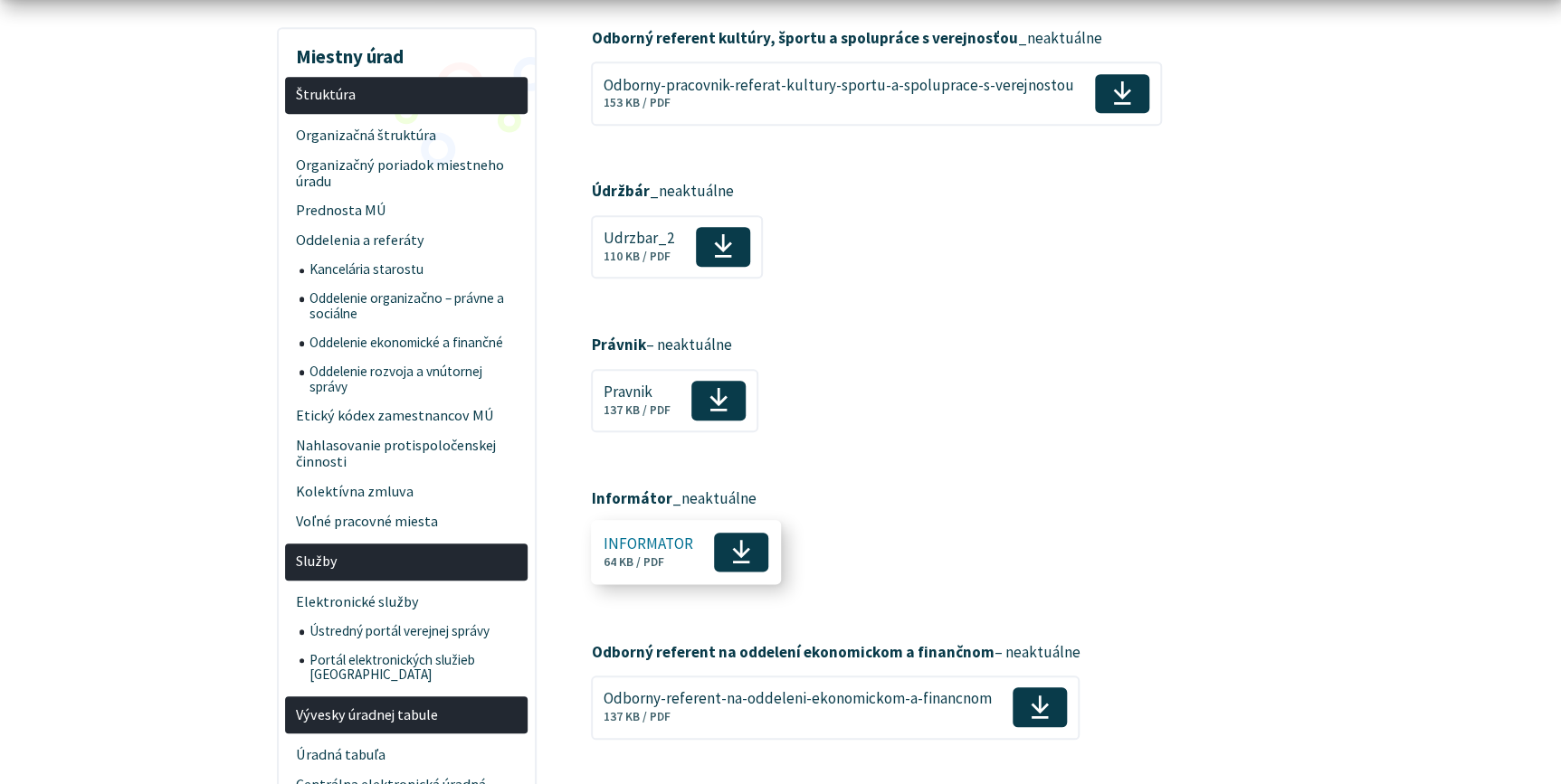
click at [622, 543] on span "INFORMATOR" at bounding box center [648, 544] width 90 height 18
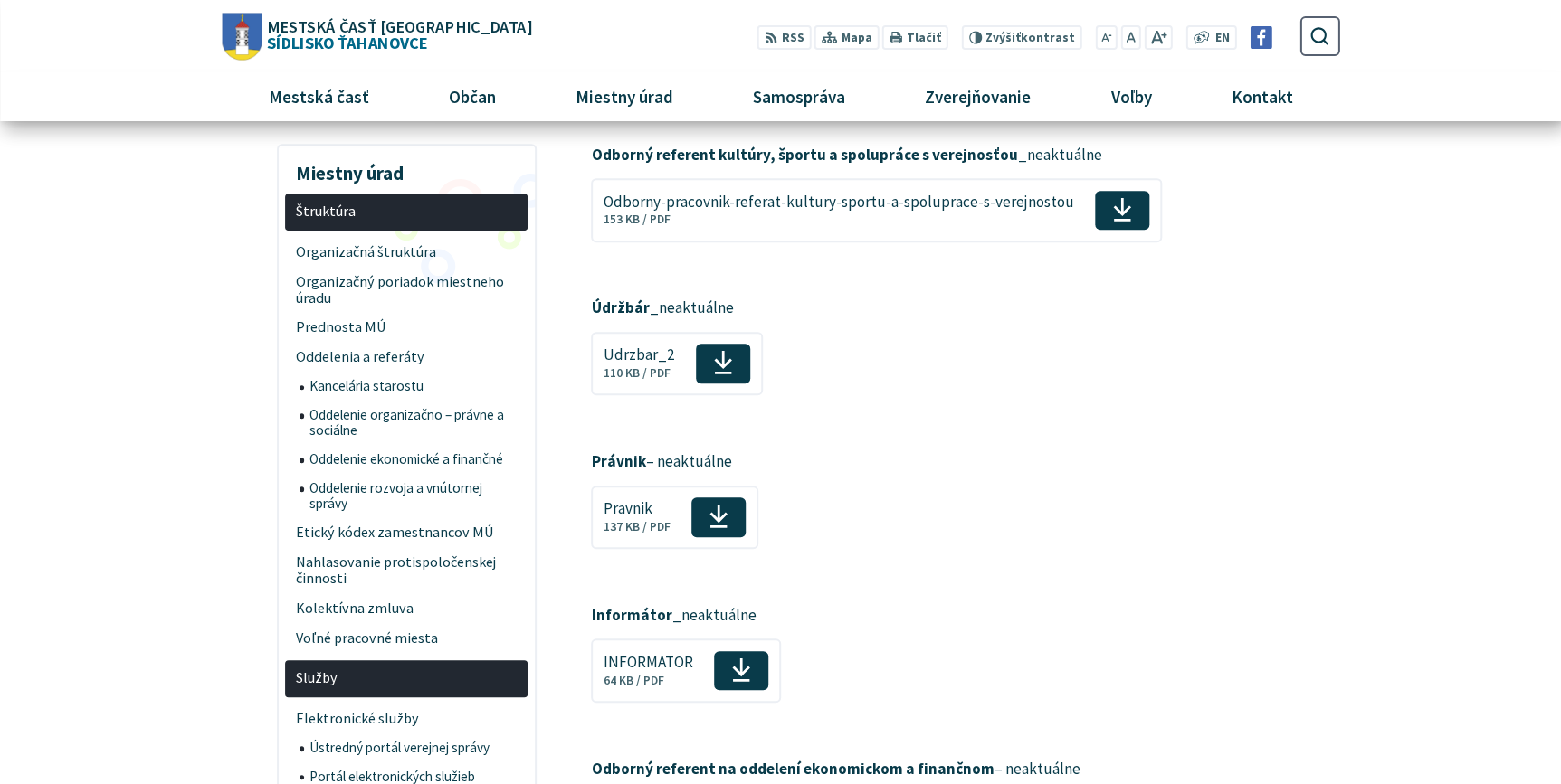
scroll to position [0, 0]
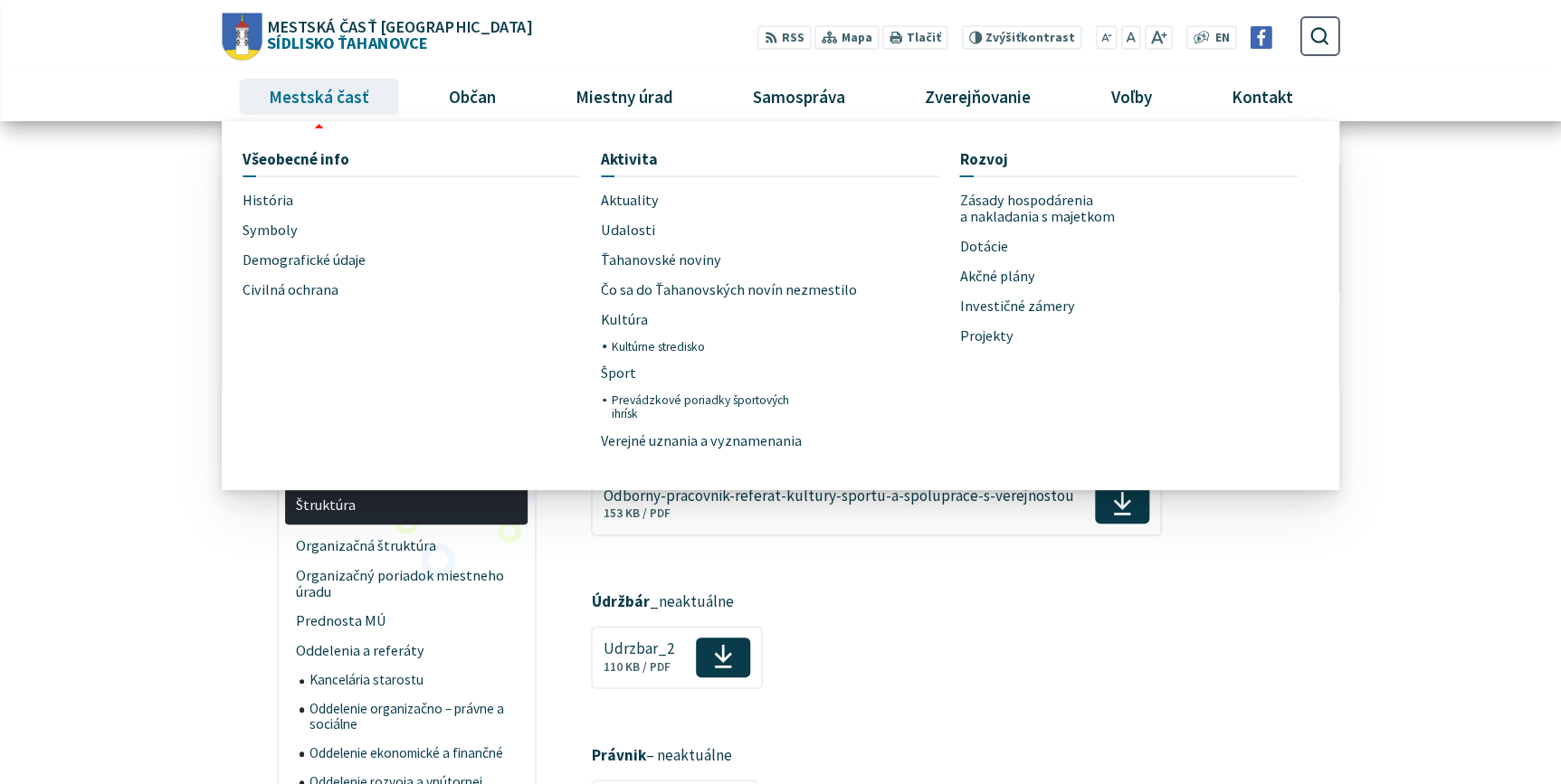
click at [316, 88] on span "Mestská časť" at bounding box center [318, 96] width 114 height 49
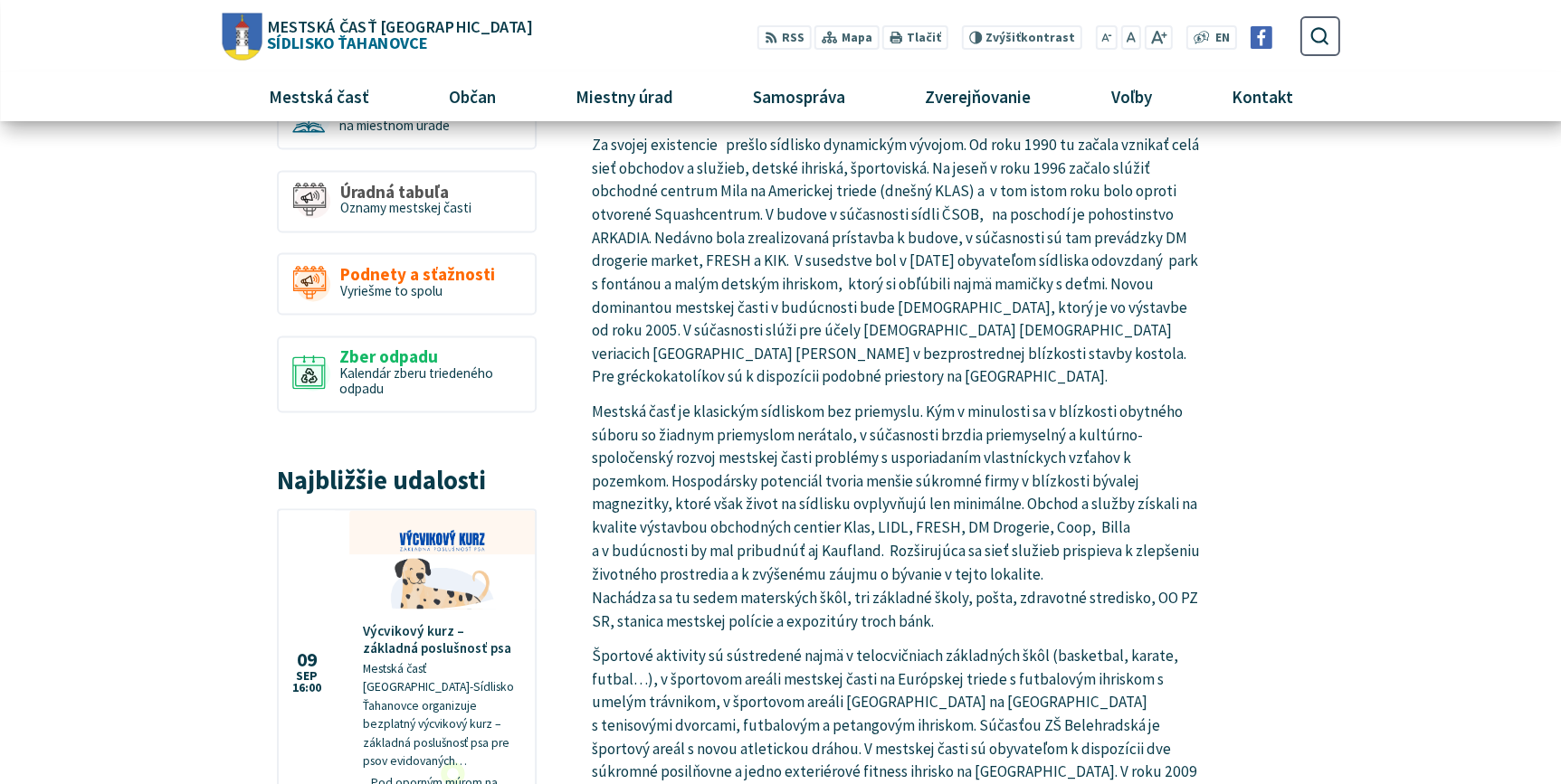
scroll to position [1151, 0]
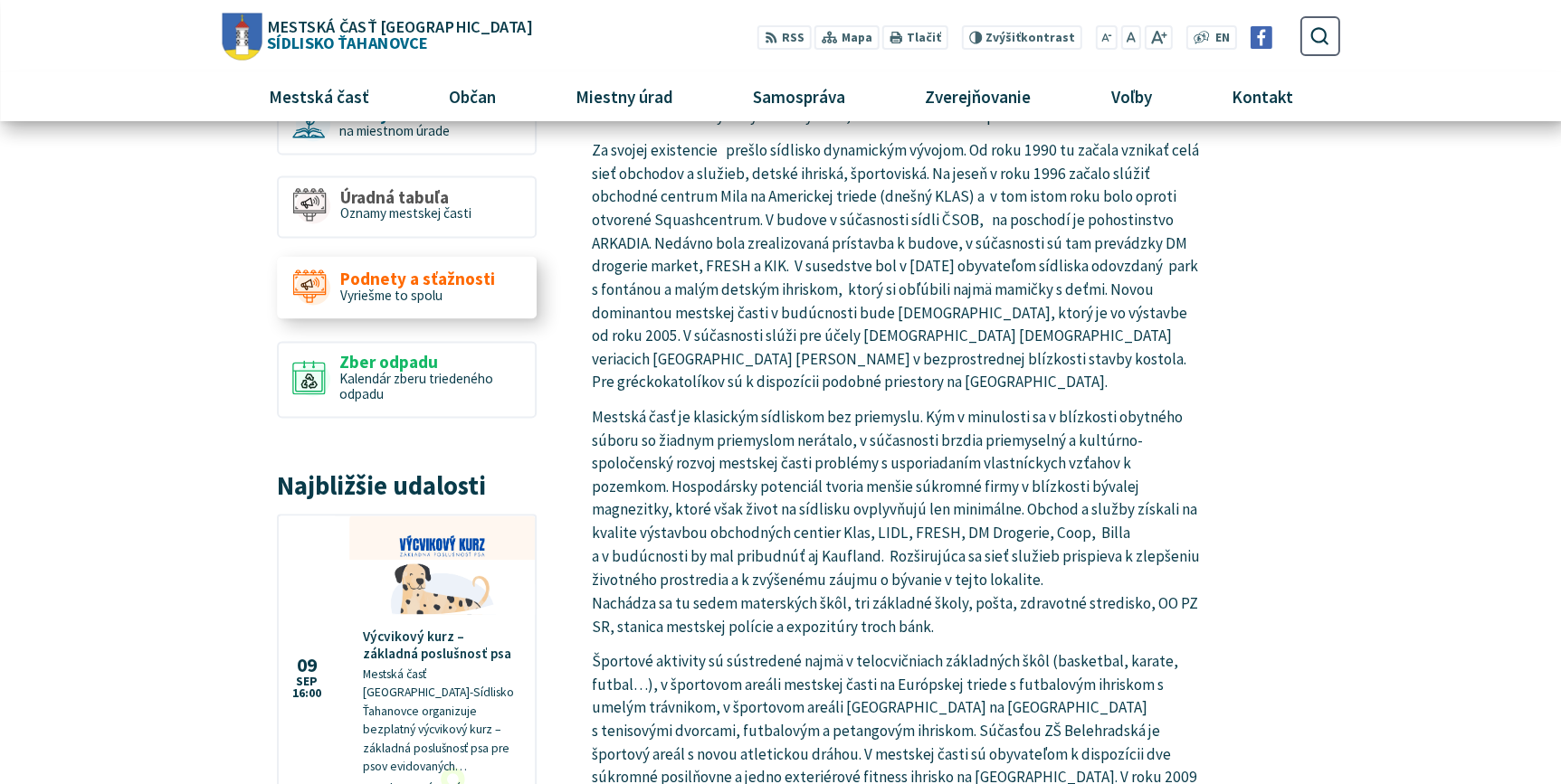
click at [395, 278] on span "Podnety a sťažnosti" at bounding box center [417, 278] width 154 height 19
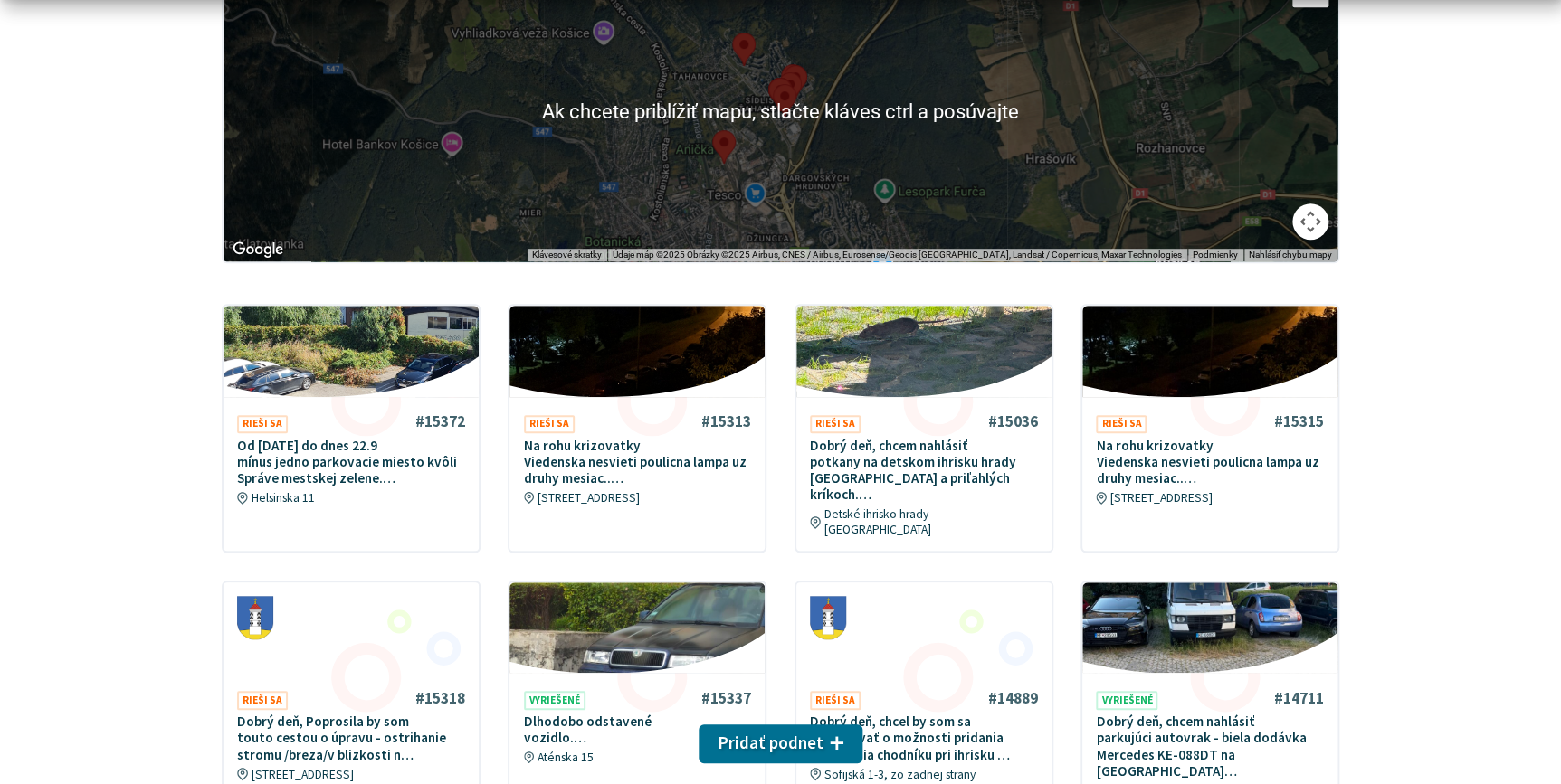
scroll to position [493, 0]
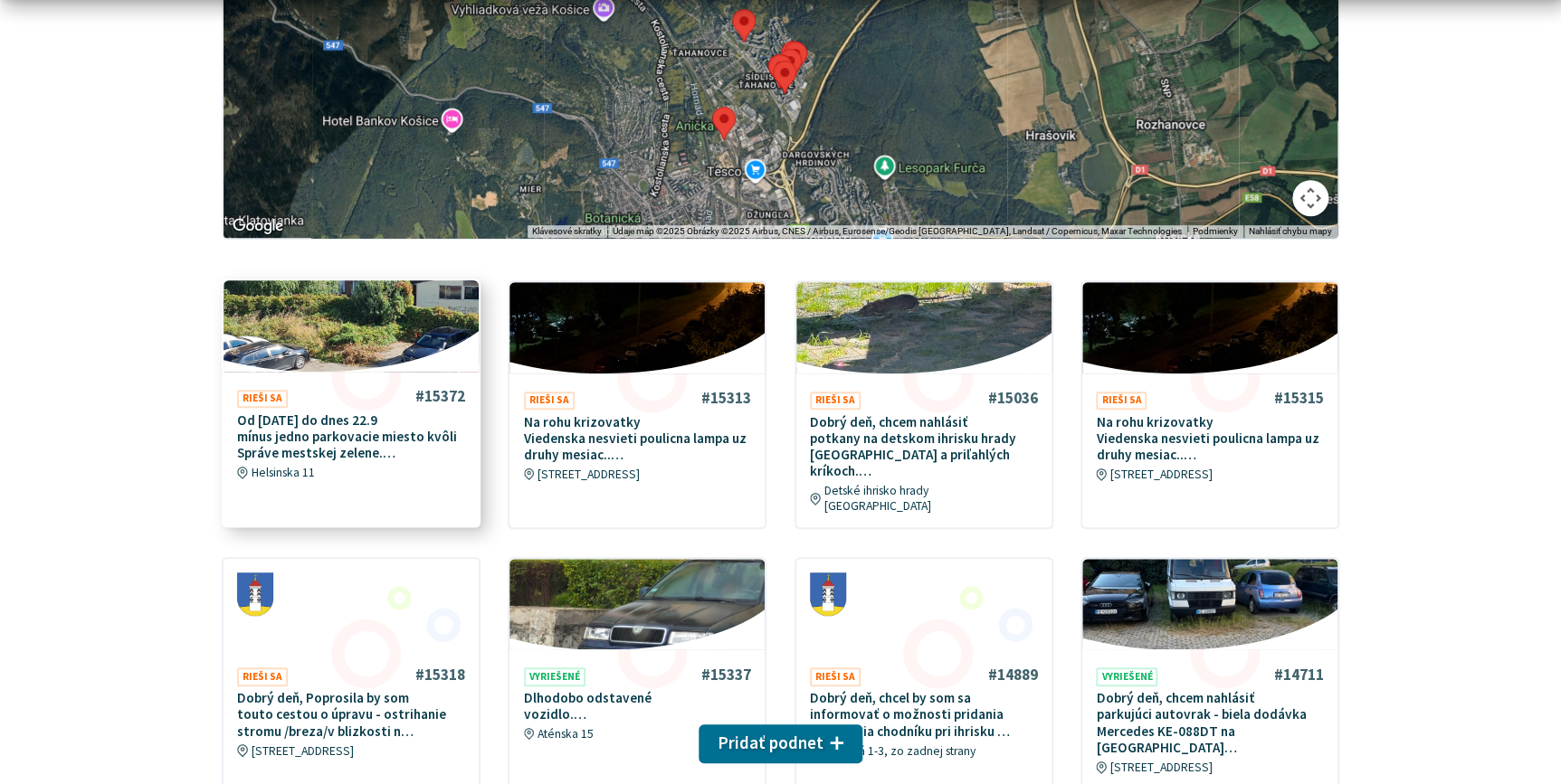
click at [301, 344] on img at bounding box center [350, 327] width 293 height 105
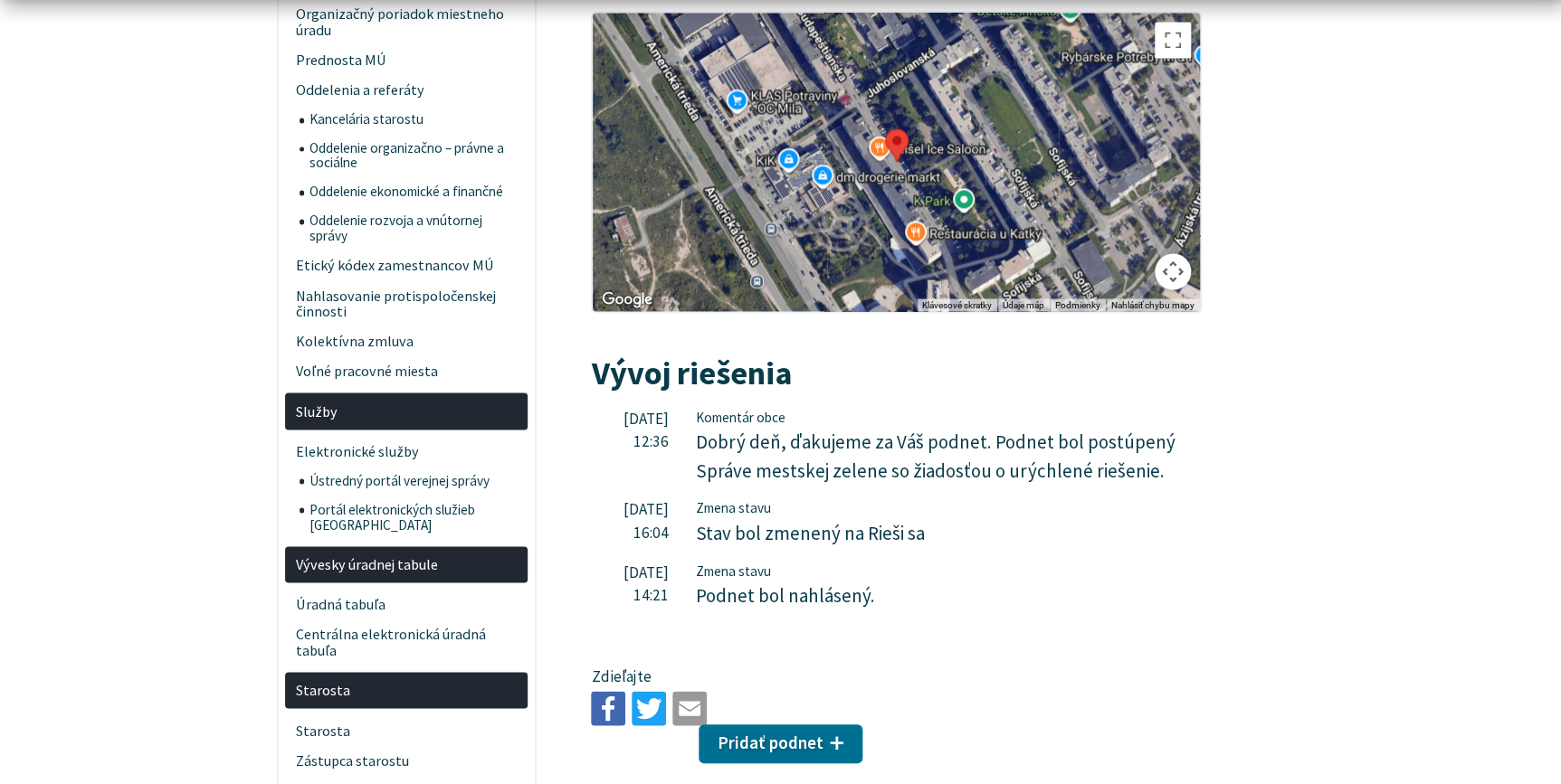
scroll to position [1480, 0]
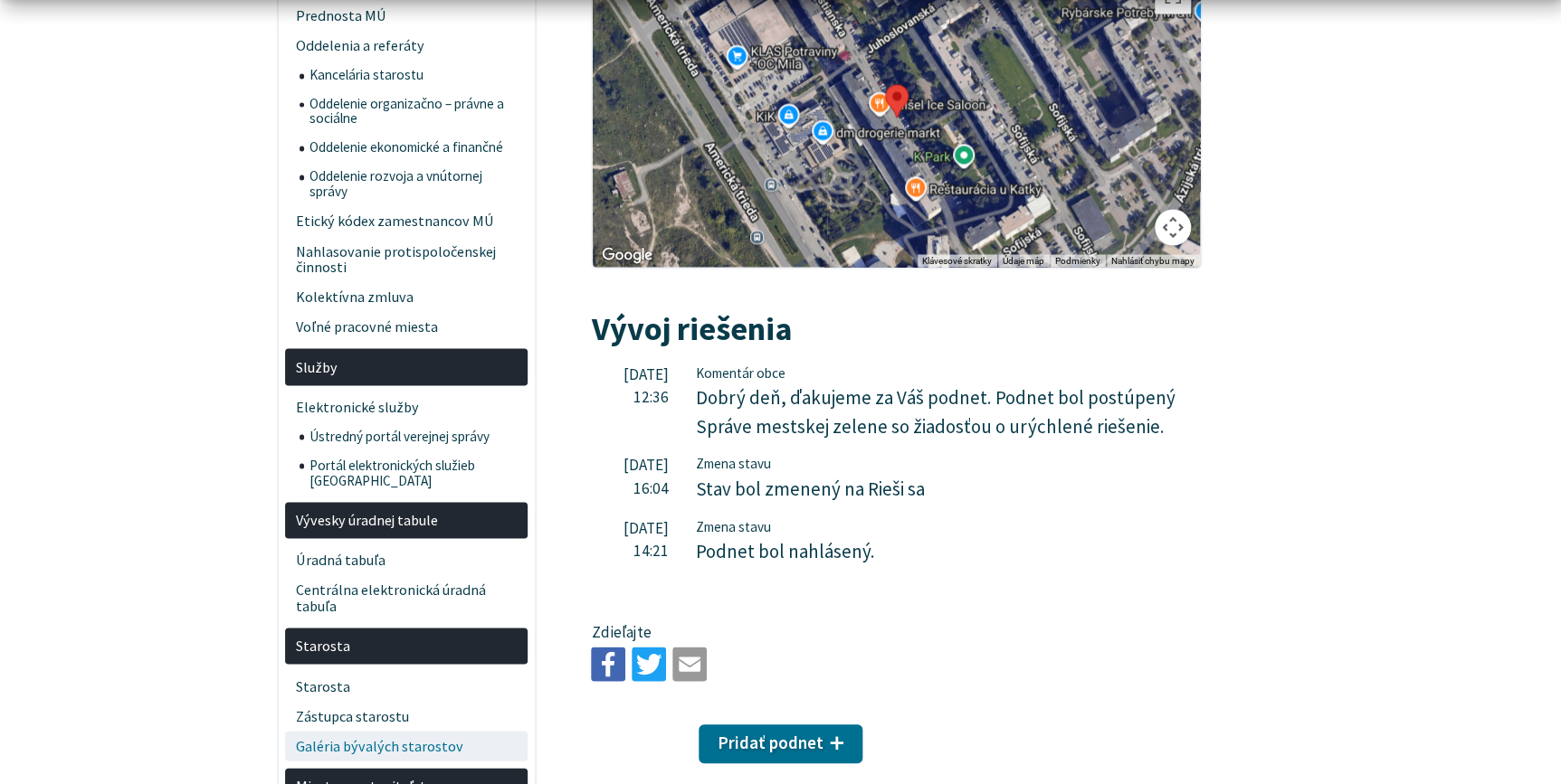
click at [420, 731] on span "Galéria bývalých starostov" at bounding box center [407, 746] width 222 height 30
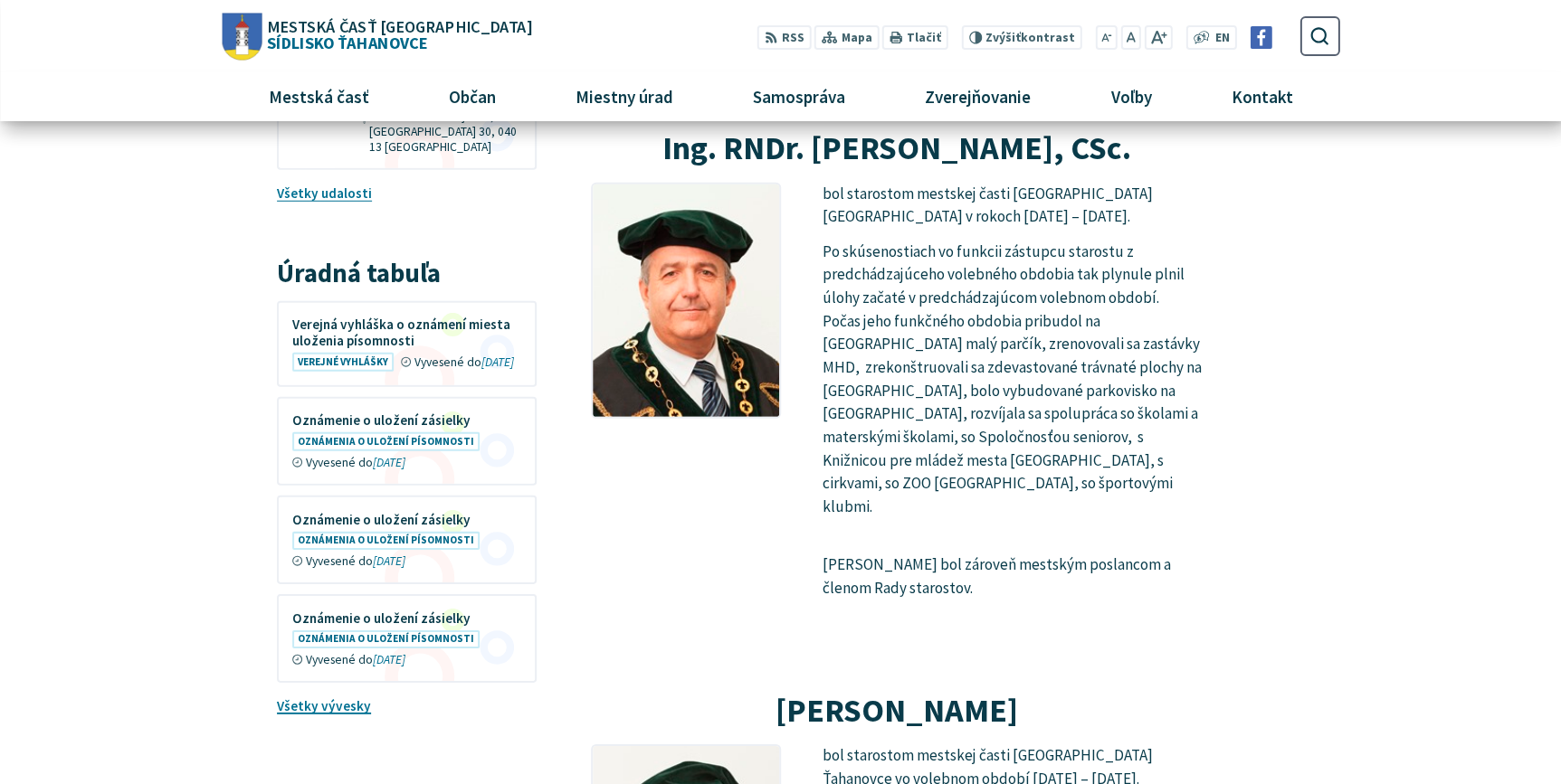
scroll to position [2468, 0]
